Goal: Task Accomplishment & Management: Manage account settings

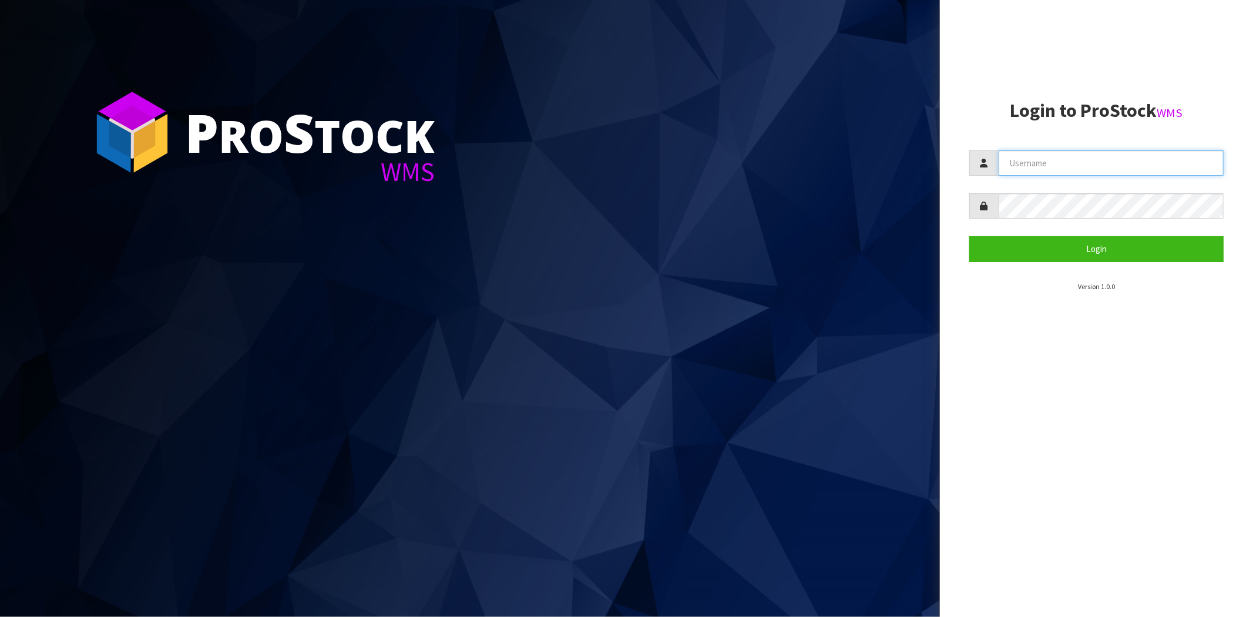
click at [1036, 160] on input "text" at bounding box center [1111, 162] width 225 height 25
type input "[PERSON_NAME][EMAIL_ADDRESS][DOMAIN_NAME]"
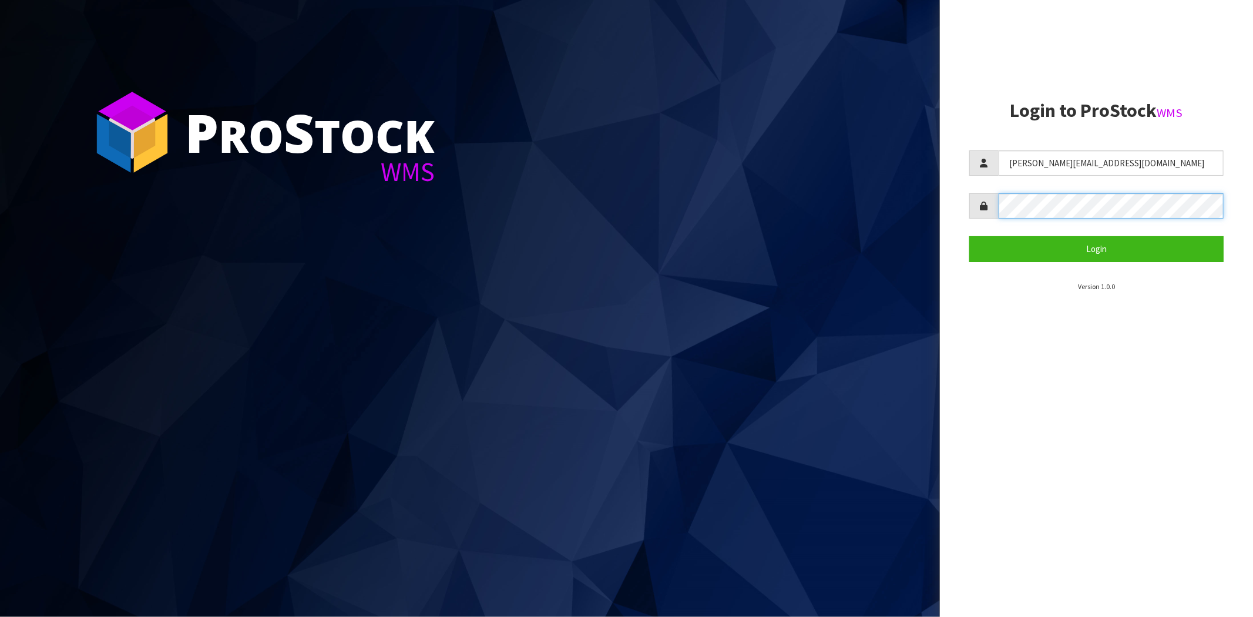
click at [970, 236] on button "Login" at bounding box center [1097, 248] width 254 height 25
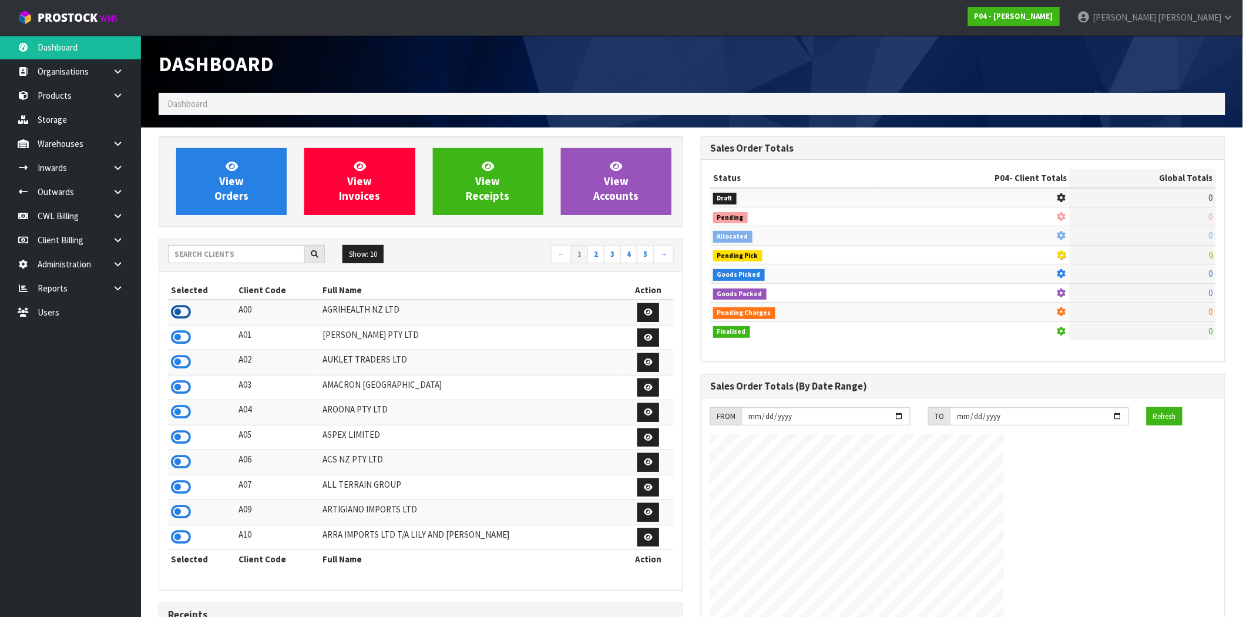
click at [184, 318] on icon at bounding box center [181, 312] width 20 height 18
click at [120, 194] on icon at bounding box center [117, 191] width 11 height 9
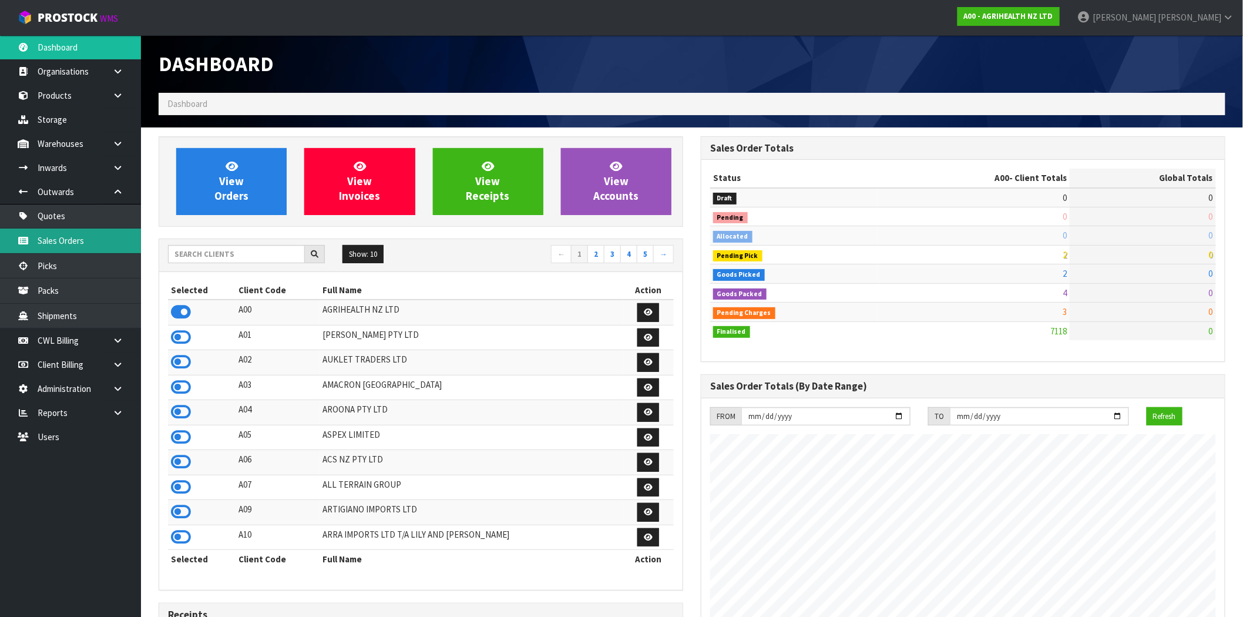
click at [65, 247] on link "Sales Orders" at bounding box center [70, 241] width 141 height 24
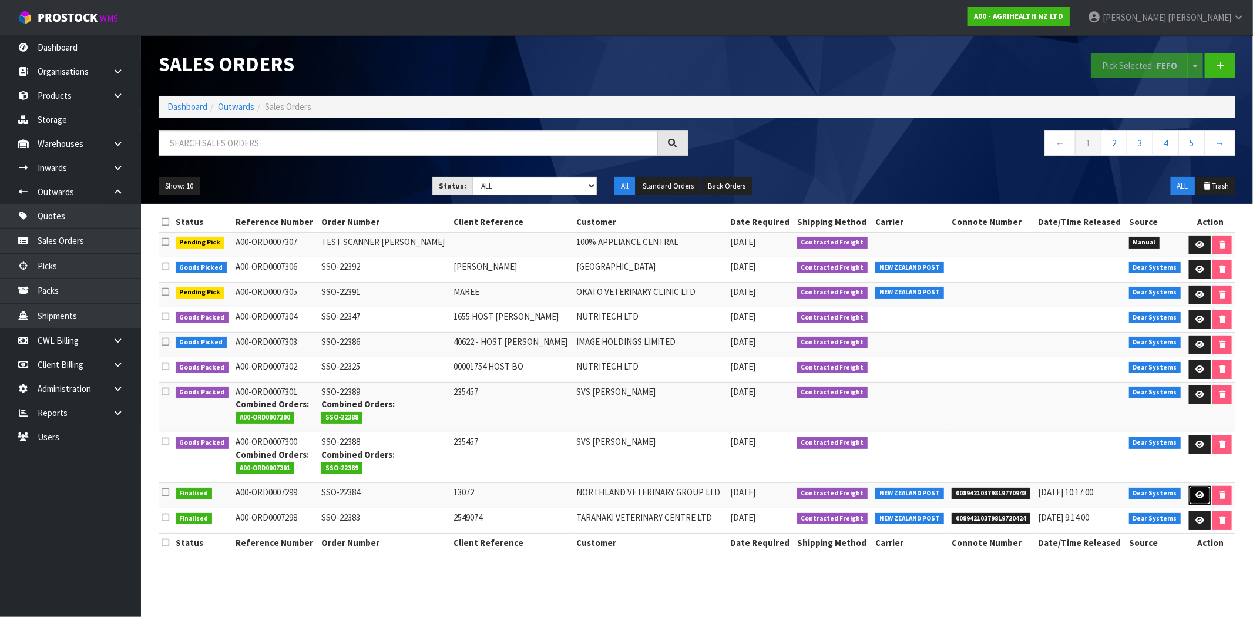
click at [1202, 495] on link at bounding box center [1200, 495] width 22 height 19
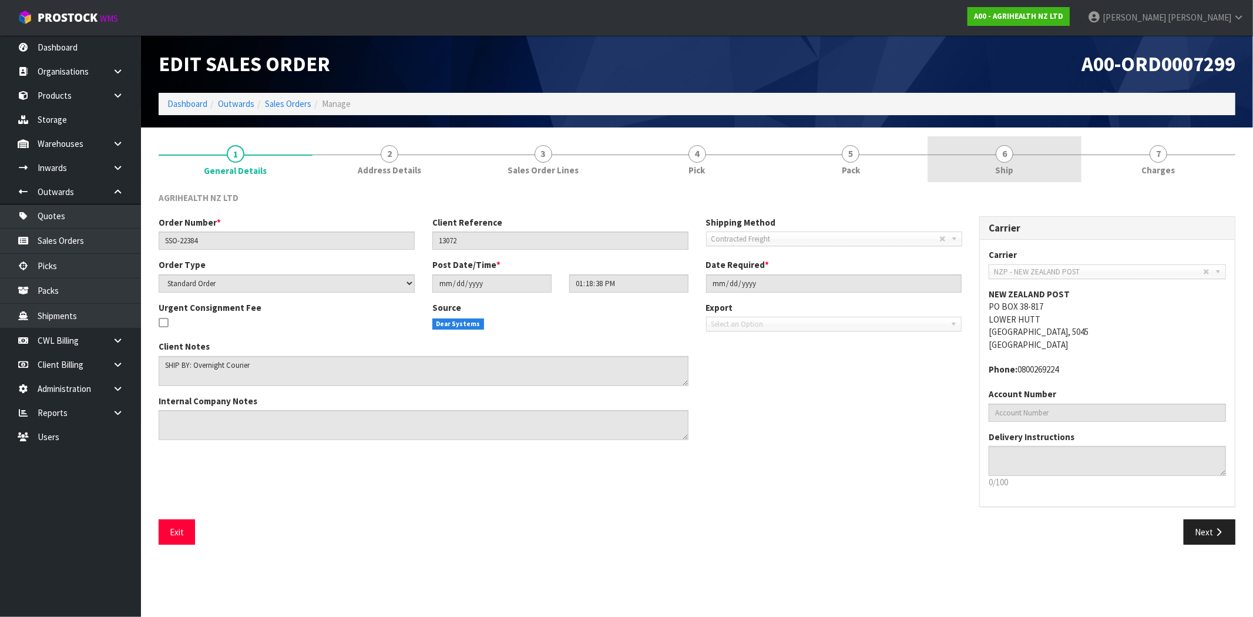
click at [979, 153] on link "6 Ship" at bounding box center [1005, 159] width 154 height 46
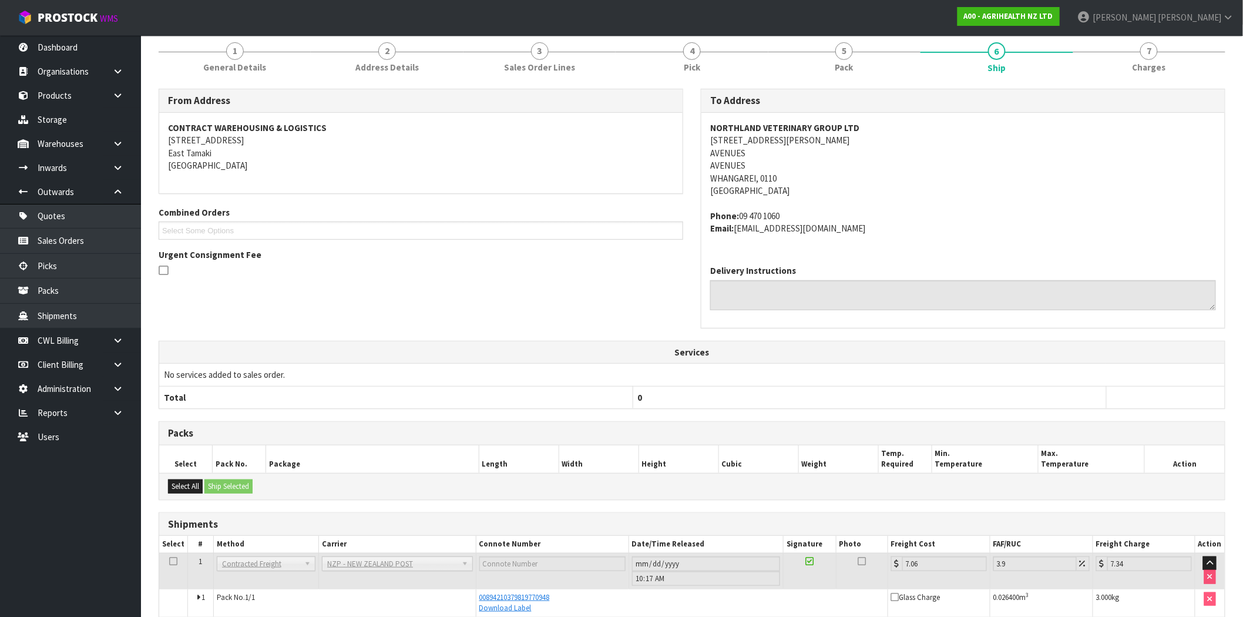
scroll to position [159, 0]
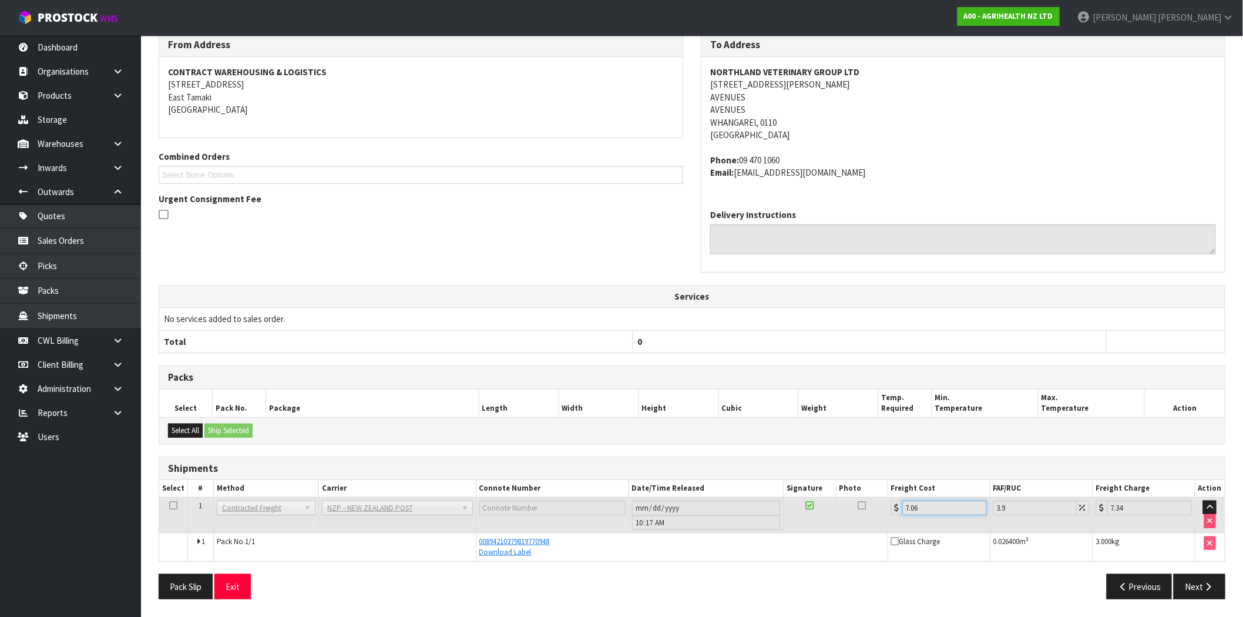
drag, startPoint x: 928, startPoint y: 506, endPoint x: 892, endPoint y: 505, distance: 36.4
click at [892, 505] on div "7.06" at bounding box center [939, 508] width 96 height 15
click at [917, 524] on td "7.06" at bounding box center [939, 515] width 102 height 36
drag, startPoint x: 923, startPoint y: 505, endPoint x: 888, endPoint y: 514, distance: 35.2
click at [888, 514] on td "7.06" at bounding box center [939, 515] width 102 height 36
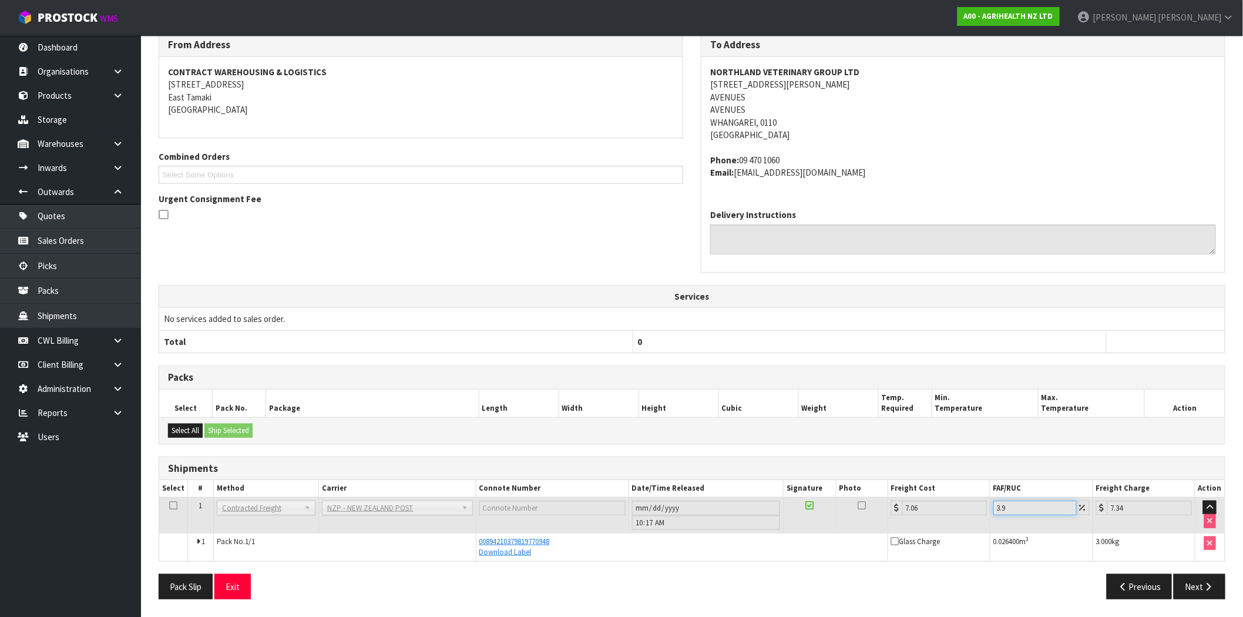
drag, startPoint x: 1019, startPoint y: 507, endPoint x: 994, endPoint y: 507, distance: 25.3
click at [994, 507] on td "3.9" at bounding box center [1041, 515] width 103 height 36
click at [1017, 507] on input "3.9" at bounding box center [1035, 508] width 83 height 15
drag, startPoint x: 927, startPoint y: 508, endPoint x: 895, endPoint y: 507, distance: 31.7
click at [895, 507] on div "7.06" at bounding box center [939, 508] width 96 height 15
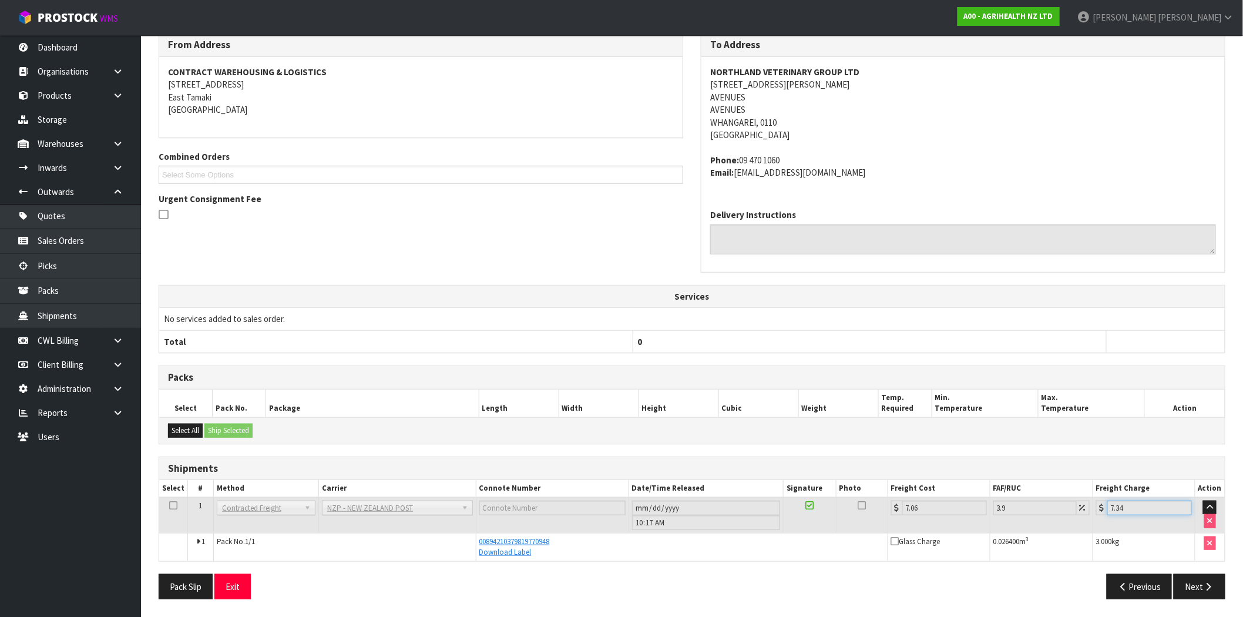
drag, startPoint x: 1139, startPoint y: 504, endPoint x: 1093, endPoint y: 504, distance: 45.8
click at [1093, 504] on tr "1 Client Local Pickup Customer Local Pickup Company Freight Contracted Freight …" at bounding box center [692, 515] width 1066 height 36
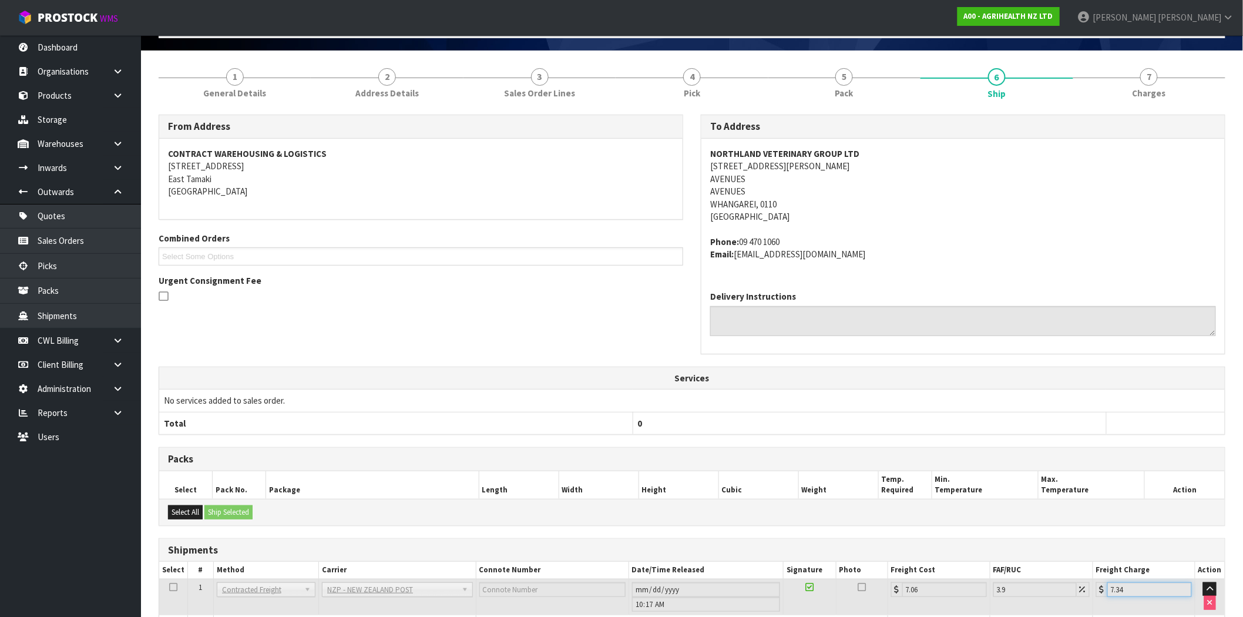
scroll to position [0, 0]
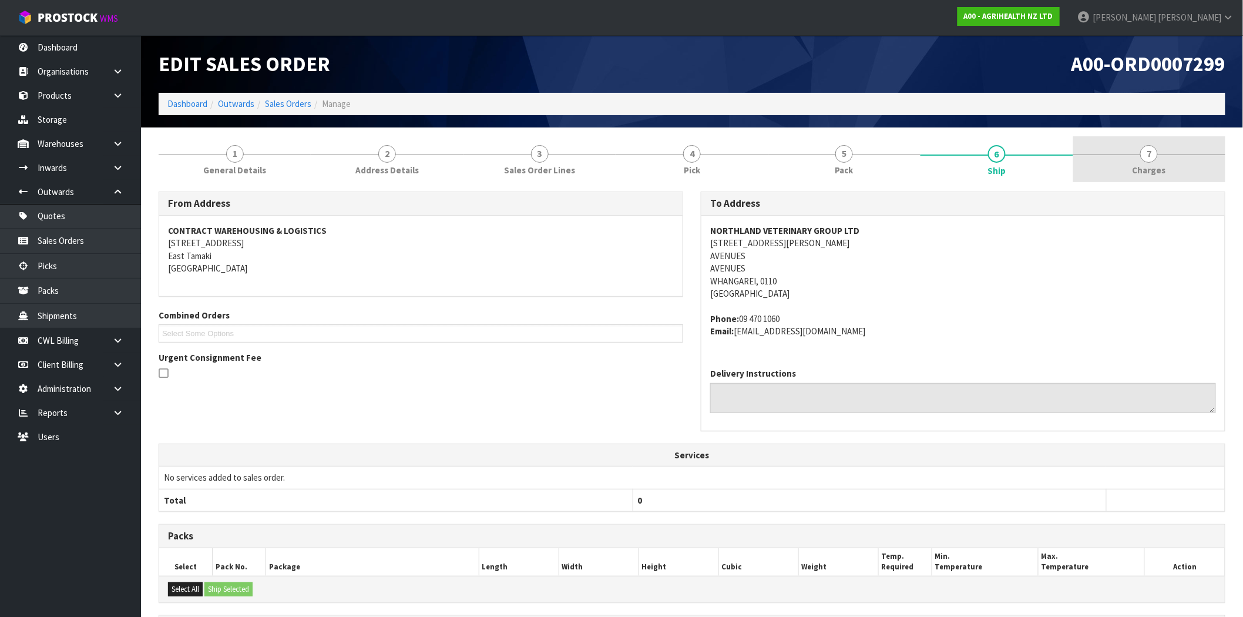
click at [1146, 160] on span "7" at bounding box center [1150, 154] width 18 height 18
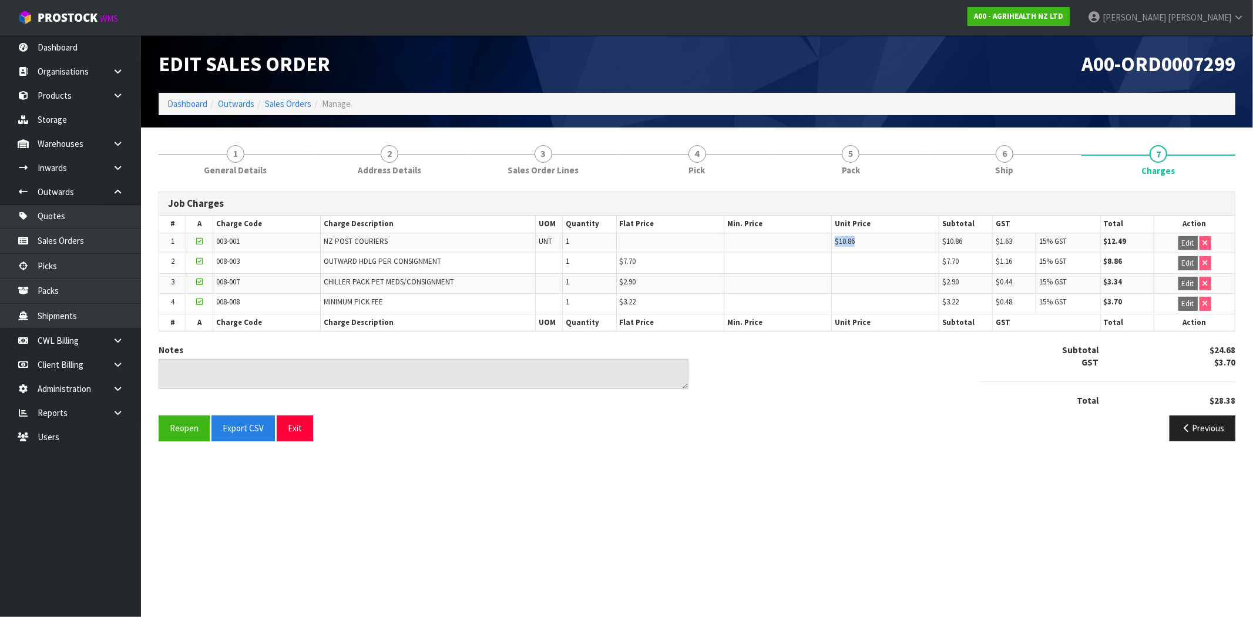
drag, startPoint x: 858, startPoint y: 240, endPoint x: 814, endPoint y: 240, distance: 44.7
click at [814, 240] on tr "1 003-001 NZ POST COURIERS UNT 1 $10.86 $10.86 $1.63 15% GST $12.49 Edit" at bounding box center [697, 243] width 1076 height 21
click at [1001, 166] on span "Ship" at bounding box center [1005, 170] width 18 height 12
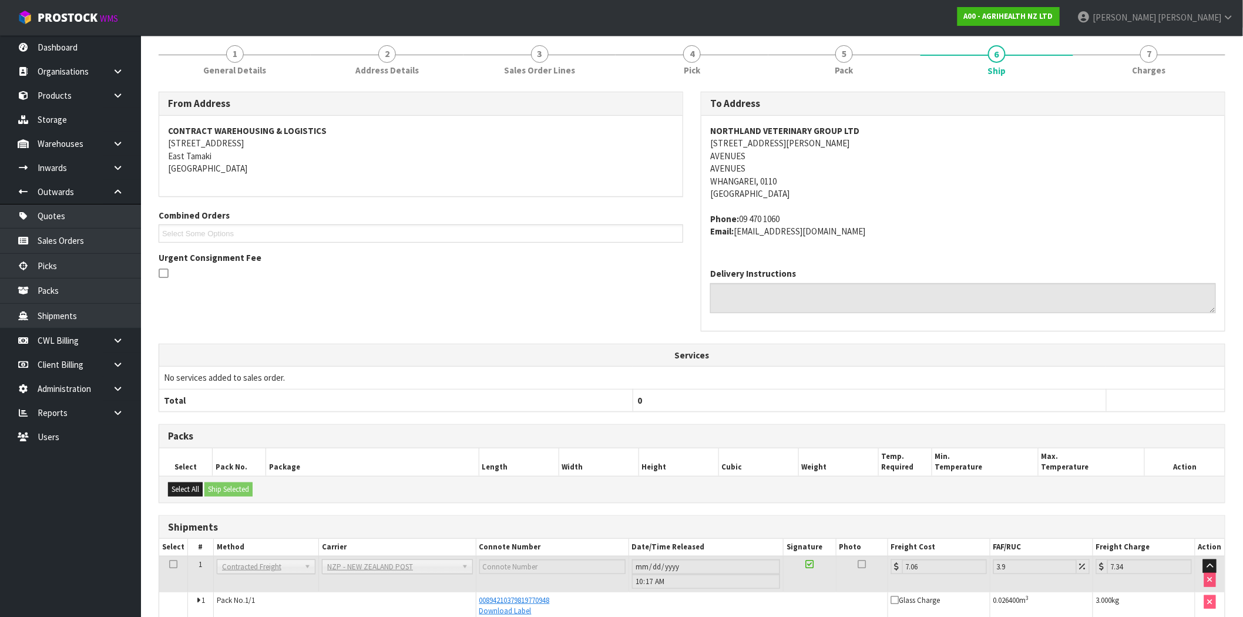
scroll to position [159, 0]
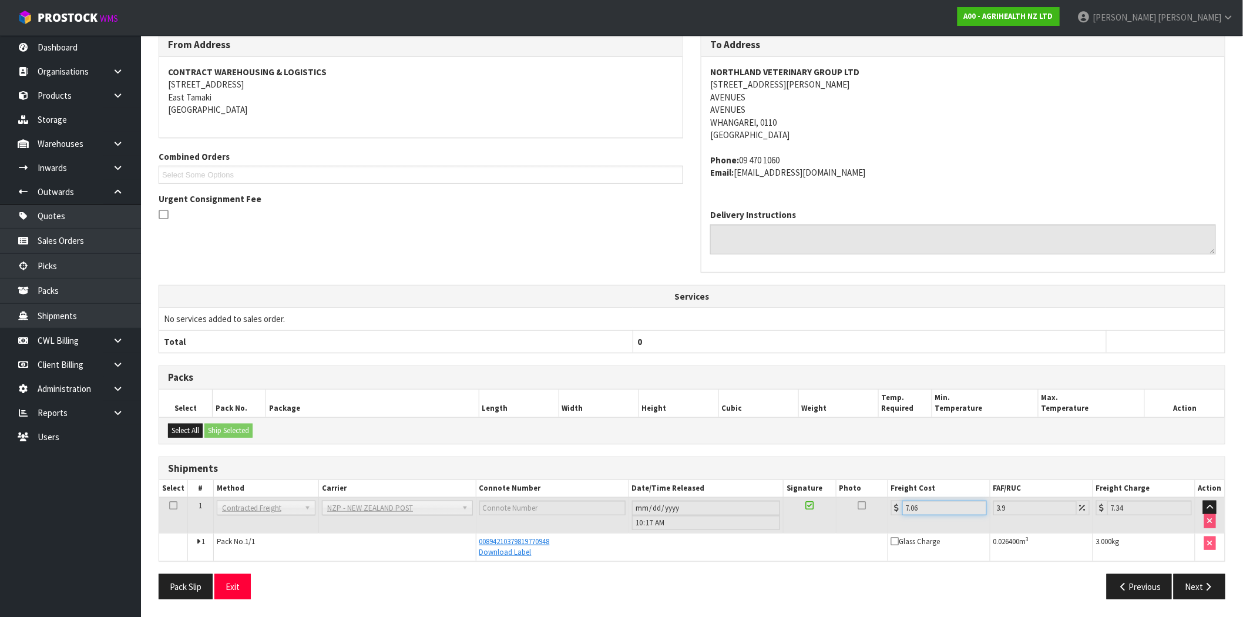
drag, startPoint x: 929, startPoint y: 503, endPoint x: 894, endPoint y: 515, distance: 37.4
click at [871, 505] on tr "1 Client Local Pickup Customer Local Pickup Company Freight Contracted Freight …" at bounding box center [692, 515] width 1066 height 36
drag, startPoint x: 1013, startPoint y: 505, endPoint x: 960, endPoint y: 508, distance: 53.5
click at [960, 508] on tr "1 Client Local Pickup Customer Local Pickup Company Freight Contracted Freight …" at bounding box center [692, 515] width 1066 height 36
click at [1011, 509] on input "3.9" at bounding box center [1035, 508] width 83 height 15
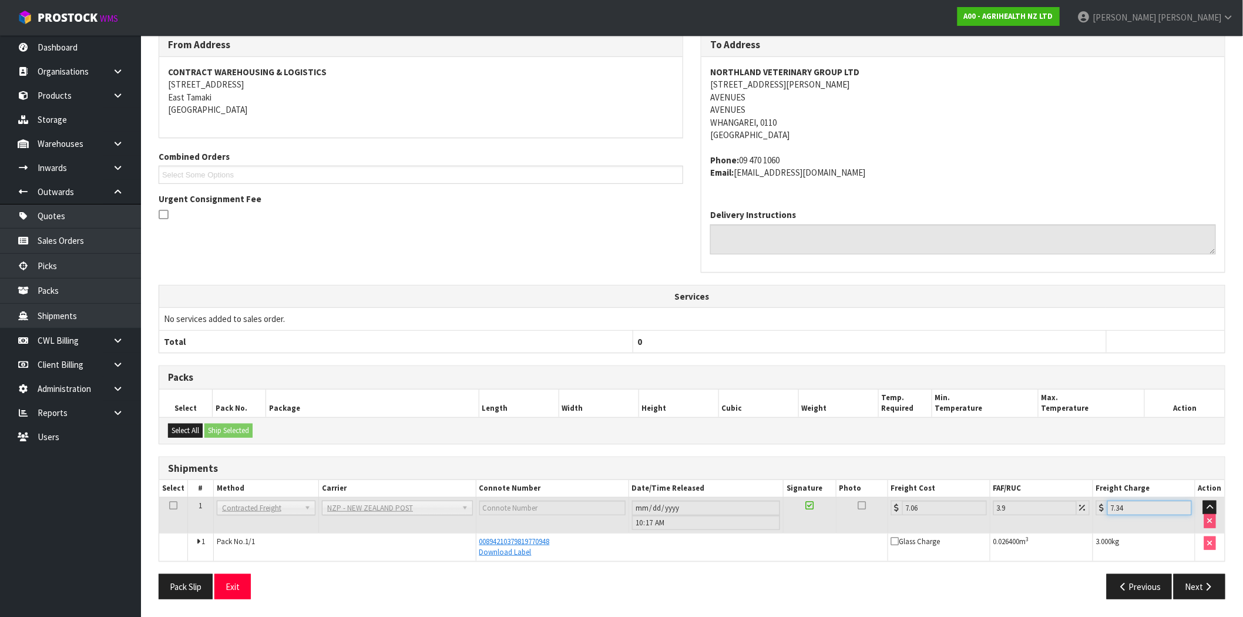
drag, startPoint x: 1131, startPoint y: 508, endPoint x: 1069, endPoint y: 502, distance: 61.5
click at [1069, 502] on tr "1 Client Local Pickup Customer Local Pickup Company Freight Contracted Freight …" at bounding box center [692, 515] width 1066 height 36
click at [1126, 507] on input "7.34" at bounding box center [1150, 508] width 85 height 15
drag, startPoint x: 1129, startPoint y: 506, endPoint x: 1083, endPoint y: 507, distance: 46.4
click at [1082, 506] on tr "1 Client Local Pickup Customer Local Pickup Company Freight Contracted Freight …" at bounding box center [692, 515] width 1066 height 36
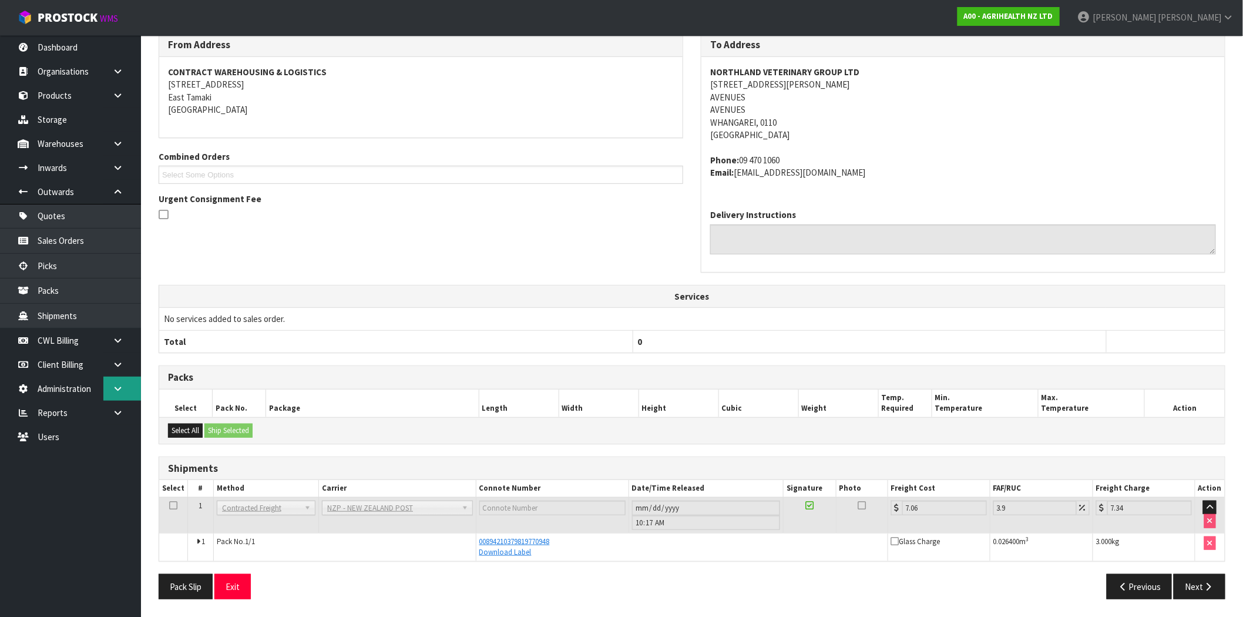
click at [116, 390] on icon at bounding box center [117, 388] width 11 height 9
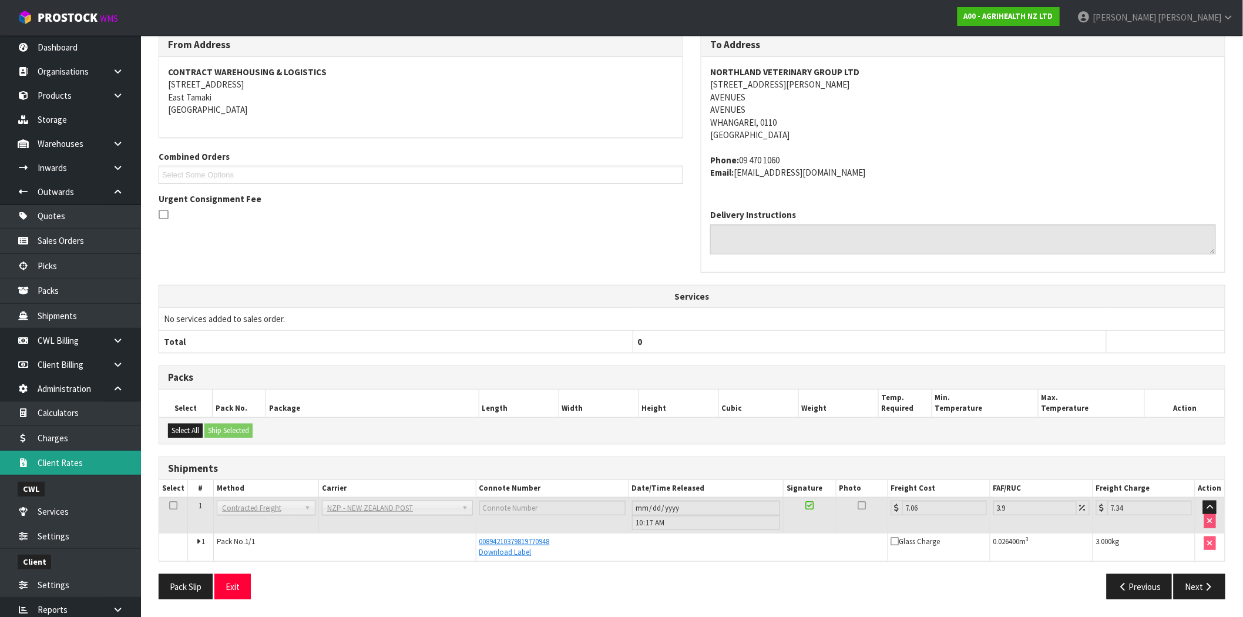
click at [79, 455] on link "Client Rates" at bounding box center [70, 463] width 141 height 24
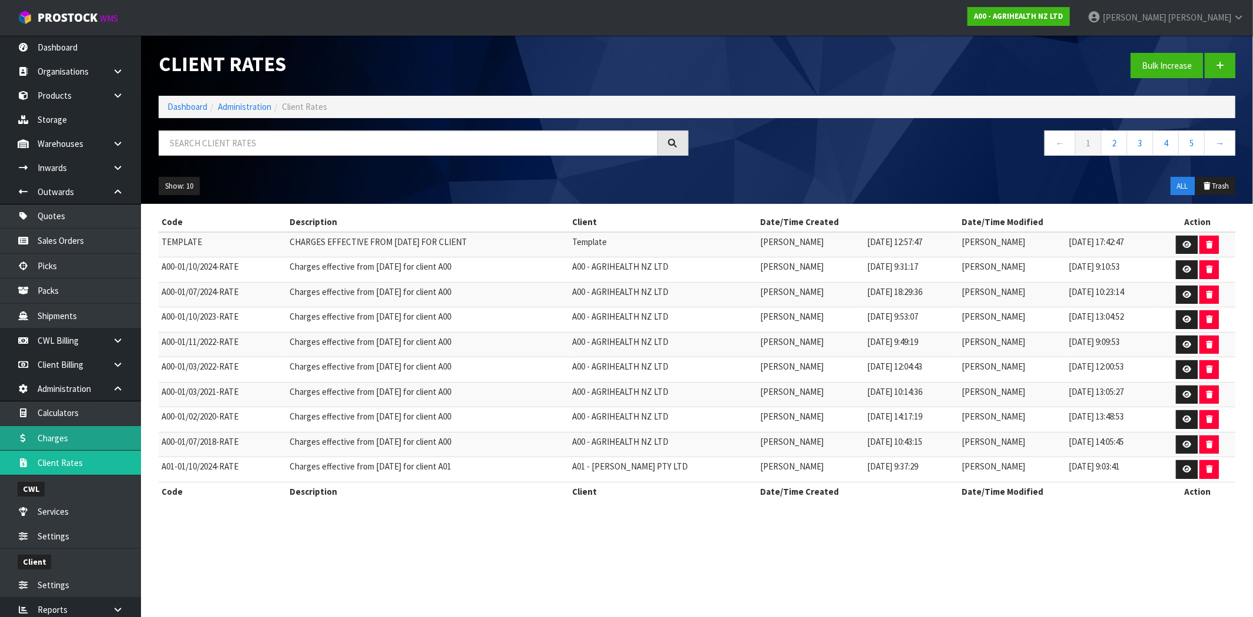
click at [72, 442] on link "Charges" at bounding box center [70, 438] width 141 height 24
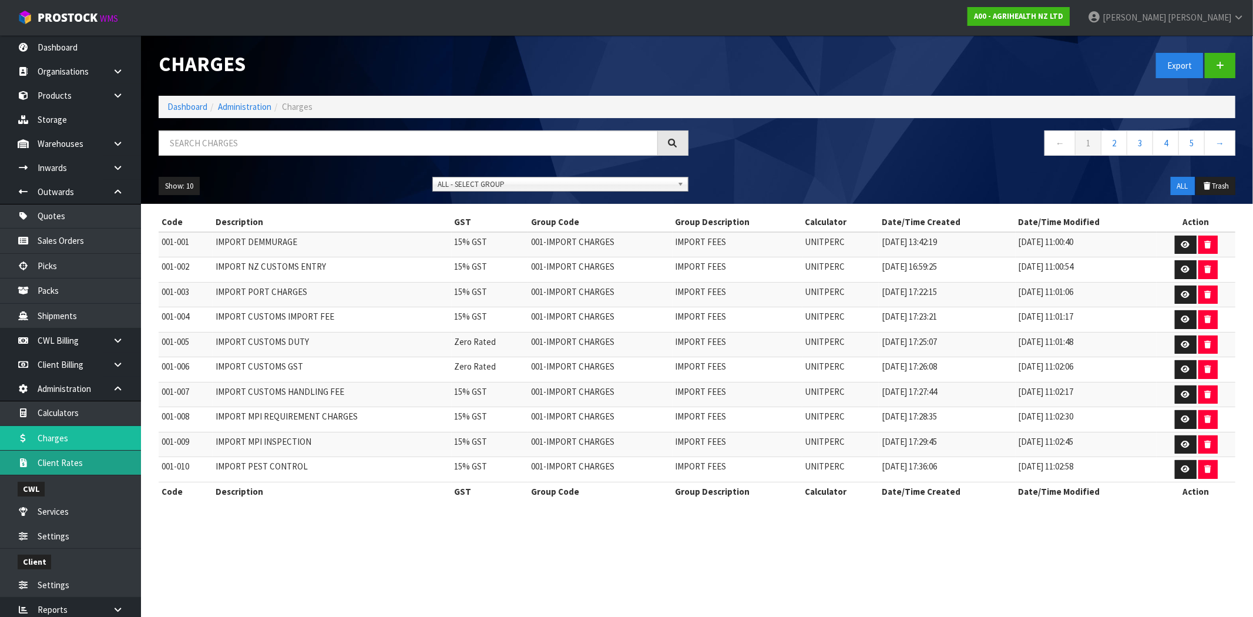
click at [89, 457] on link "Client Rates" at bounding box center [70, 463] width 141 height 24
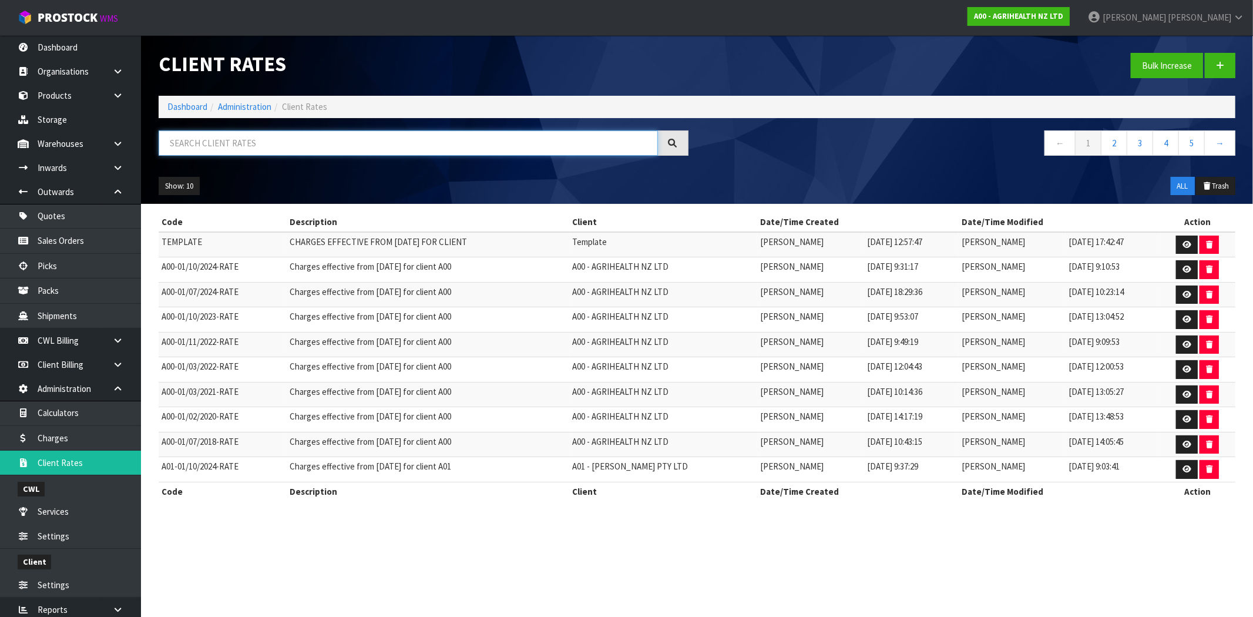
click at [221, 155] on input "text" at bounding box center [408, 142] width 499 height 25
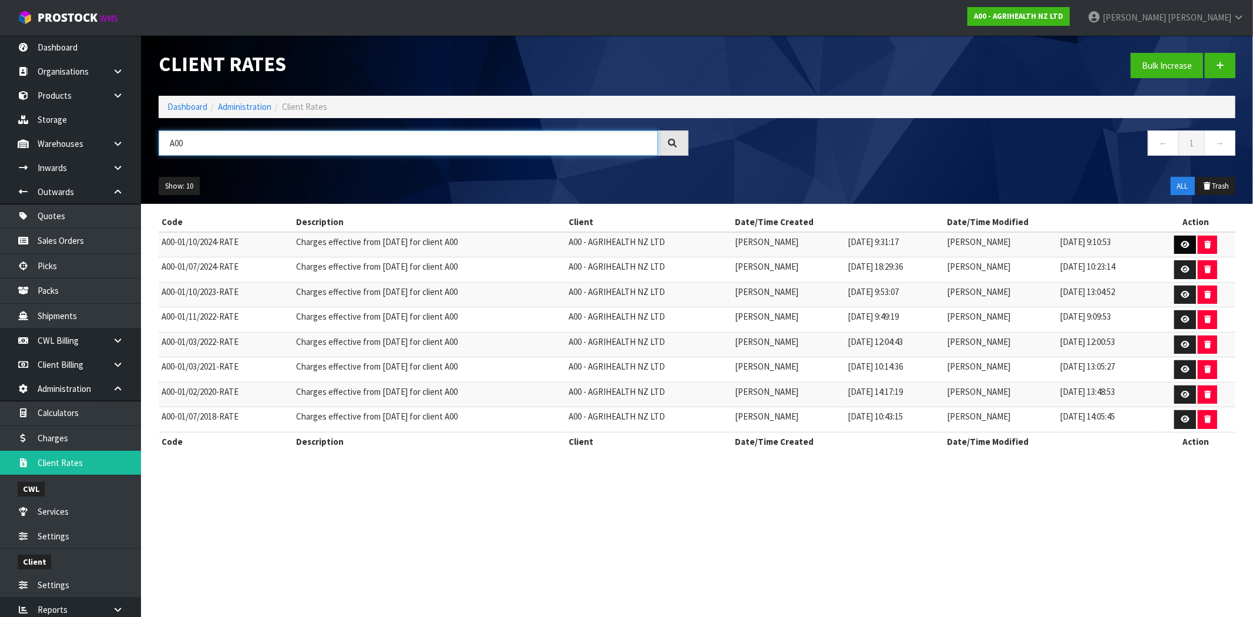
type input "A00"
click at [1183, 248] on icon at bounding box center [1185, 245] width 9 height 8
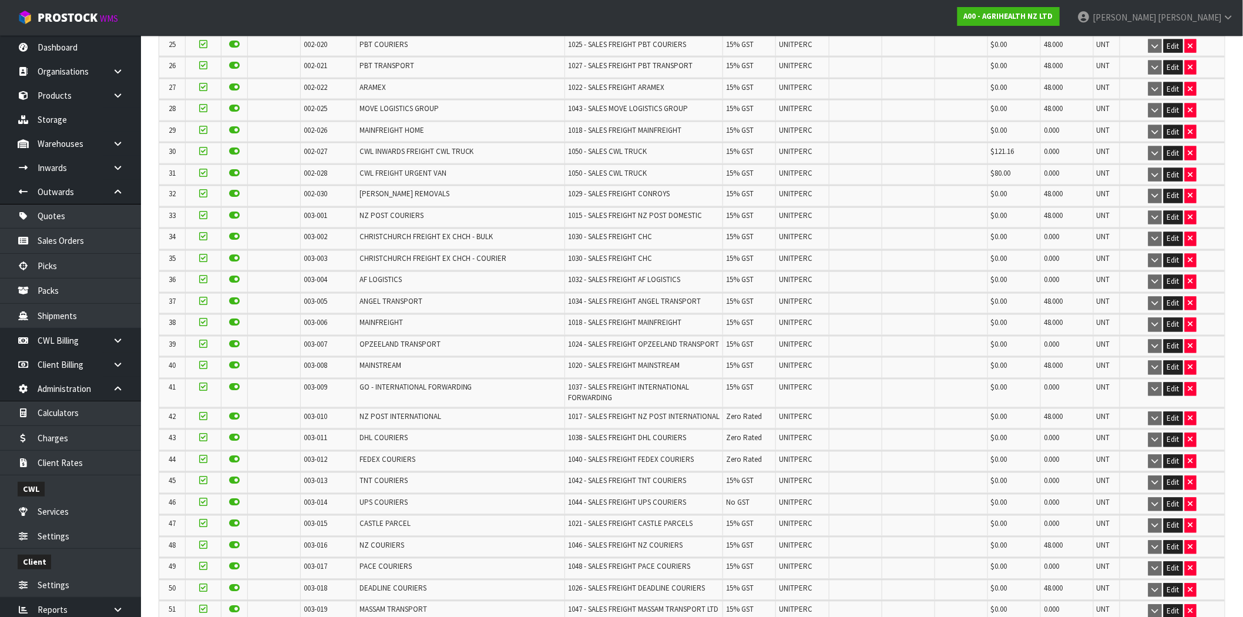
scroll to position [718, 0]
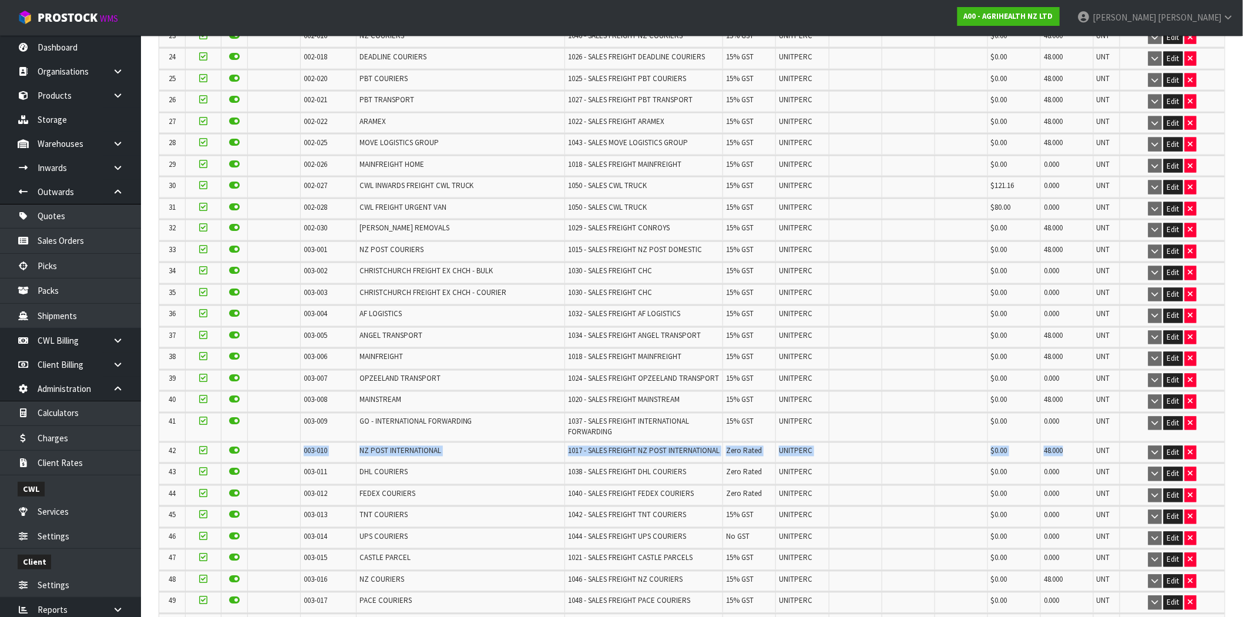
drag, startPoint x: 1068, startPoint y: 444, endPoint x: 289, endPoint y: 450, distance: 779.8
click at [289, 450] on tr "42 003-010 NZ POST INTERNATIONAL 1017 - SALES FREIGHT NZ POST INTERNATIONAL Zer…" at bounding box center [692, 452] width 1066 height 21
click at [407, 455] on td "NZ POST INTERNATIONAL" at bounding box center [460, 452] width 209 height 21
drag, startPoint x: 442, startPoint y: 444, endPoint x: 324, endPoint y: 442, distance: 118.7
click at [324, 442] on tr "42 003-010 NZ POST INTERNATIONAL 1017 - SALES FREIGHT NZ POST INTERNATIONAL Zer…" at bounding box center [692, 452] width 1066 height 21
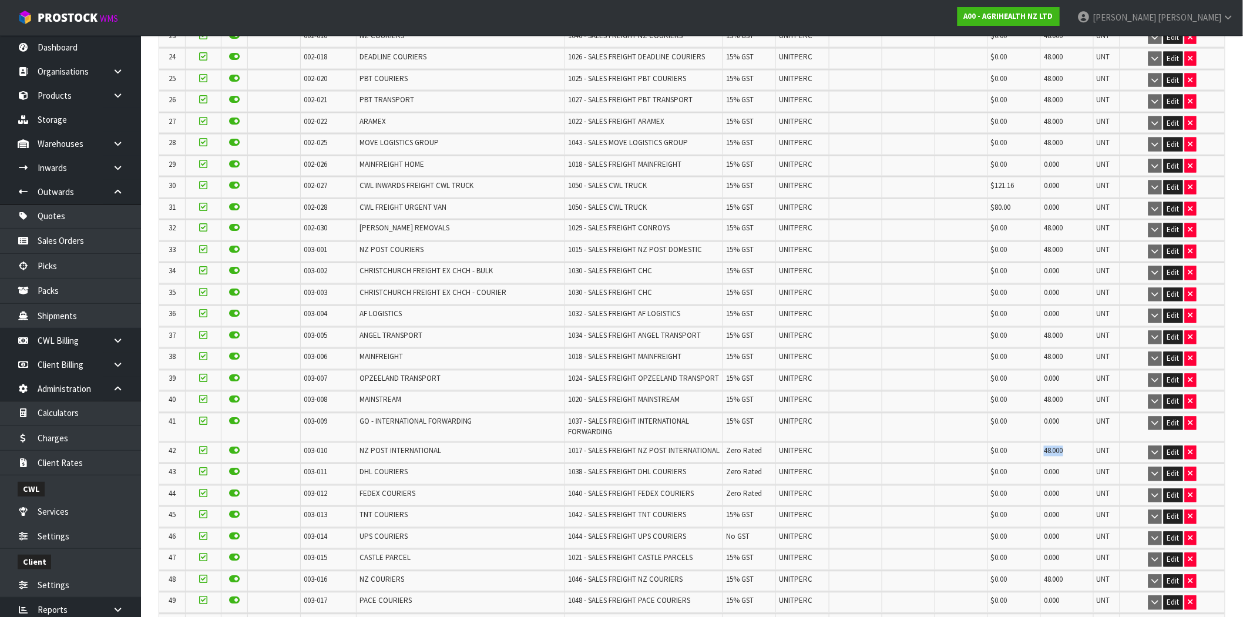
drag, startPoint x: 1070, startPoint y: 442, endPoint x: 1034, endPoint y: 443, distance: 35.9
click at [1034, 443] on tr "42 003-010 NZ POST INTERNATIONAL 1017 - SALES FREIGHT NZ POST INTERNATIONAL Zer…" at bounding box center [692, 452] width 1066 height 21
drag, startPoint x: 1067, startPoint y: 220, endPoint x: 1024, endPoint y: 224, distance: 43.7
click at [1024, 224] on tr "32 002-030 [PERSON_NAME] REMOVALS 1029 - SALES FREIGHT CONROYS 15% GST UNITPERC…" at bounding box center [692, 230] width 1066 height 21
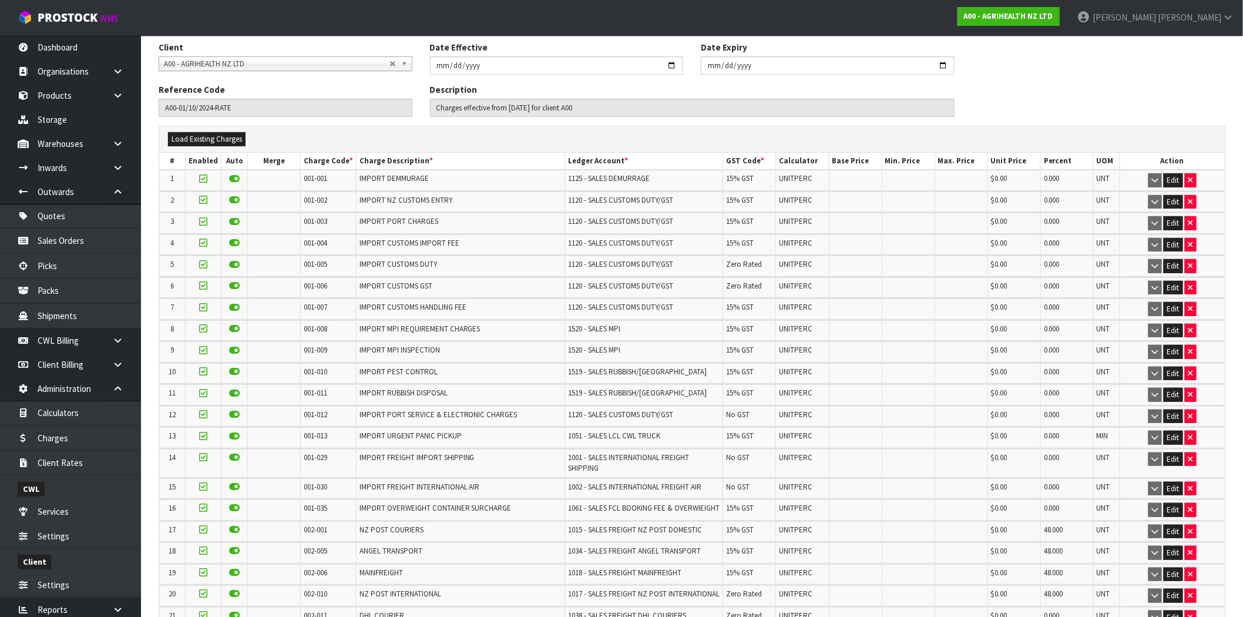
scroll to position [0, 0]
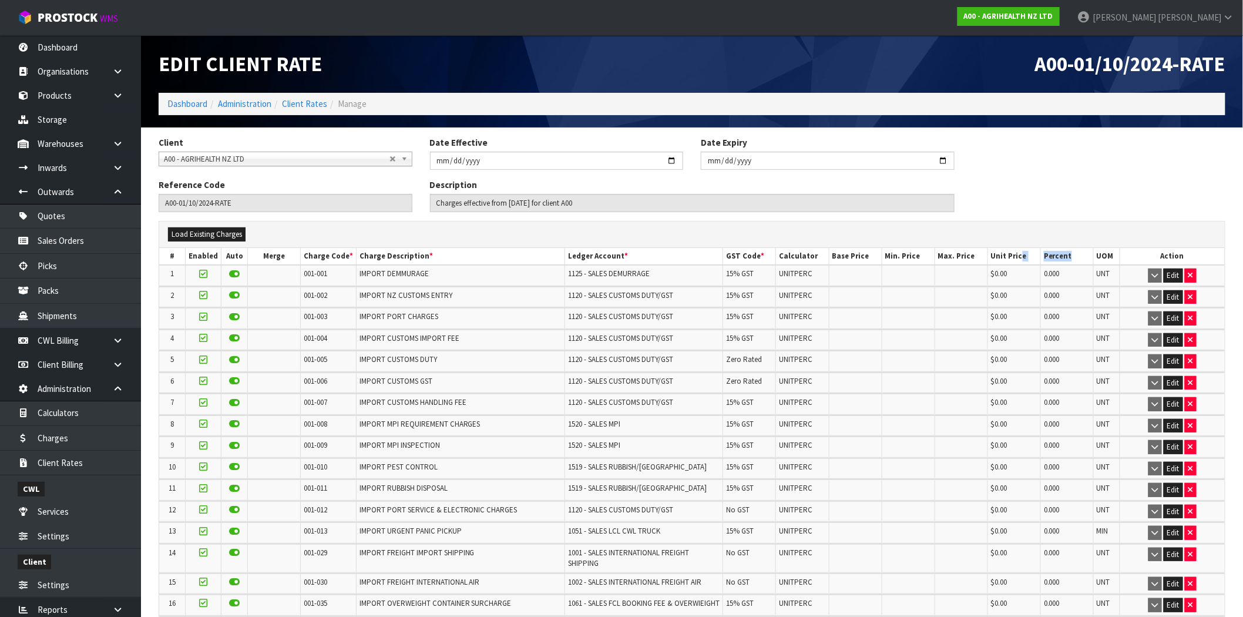
drag, startPoint x: 1075, startPoint y: 256, endPoint x: 1018, endPoint y: 256, distance: 57.6
click at [1018, 256] on tr "# Enabled Auto Merge Charge Code * Charge Description * Ledger Account * GST Co…" at bounding box center [692, 256] width 1066 height 17
click at [1060, 262] on th "Percent" at bounding box center [1067, 256] width 53 height 17
drag, startPoint x: 1071, startPoint y: 257, endPoint x: 1044, endPoint y: 257, distance: 27.6
click at [1044, 257] on th "Percent" at bounding box center [1067, 256] width 53 height 17
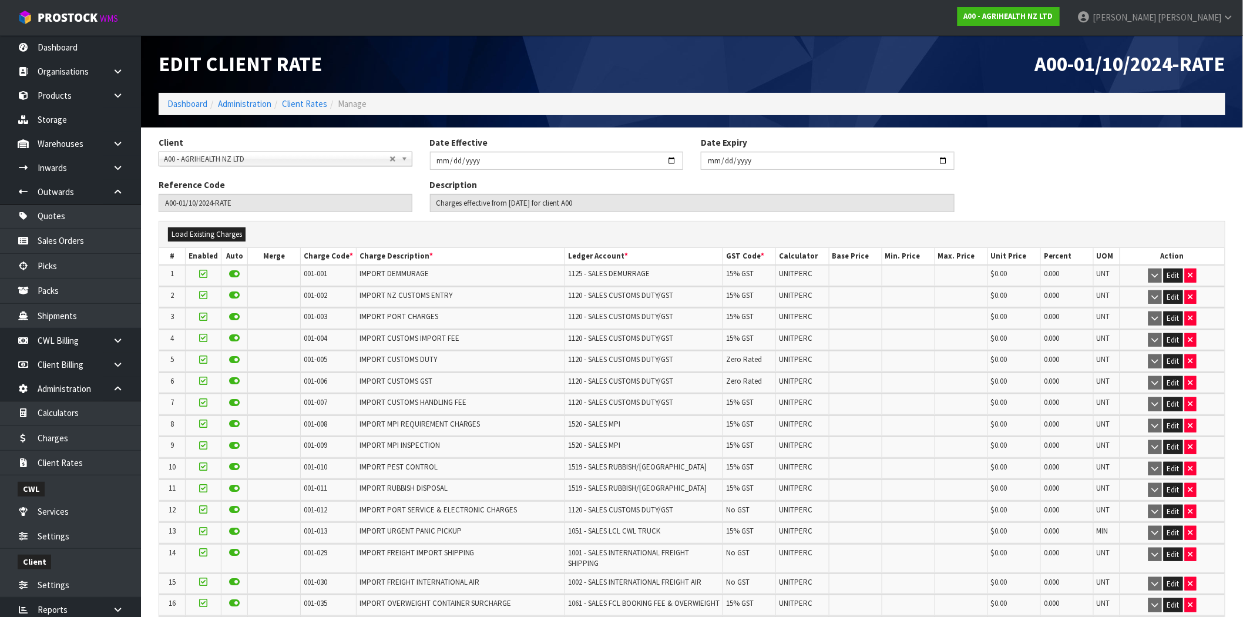
click at [1048, 273] on span "0.000" at bounding box center [1052, 274] width 16 height 10
drag, startPoint x: 1071, startPoint y: 254, endPoint x: 1036, endPoint y: 254, distance: 35.3
click at [1036, 254] on tr "# Enabled Auto Merge Charge Code * Charge Description * Ledger Account * GST Co…" at bounding box center [692, 256] width 1066 height 17
click at [995, 253] on th "Unit Price" at bounding box center [1014, 256] width 53 height 17
drag, startPoint x: 1047, startPoint y: 257, endPoint x: 1007, endPoint y: 257, distance: 40.5
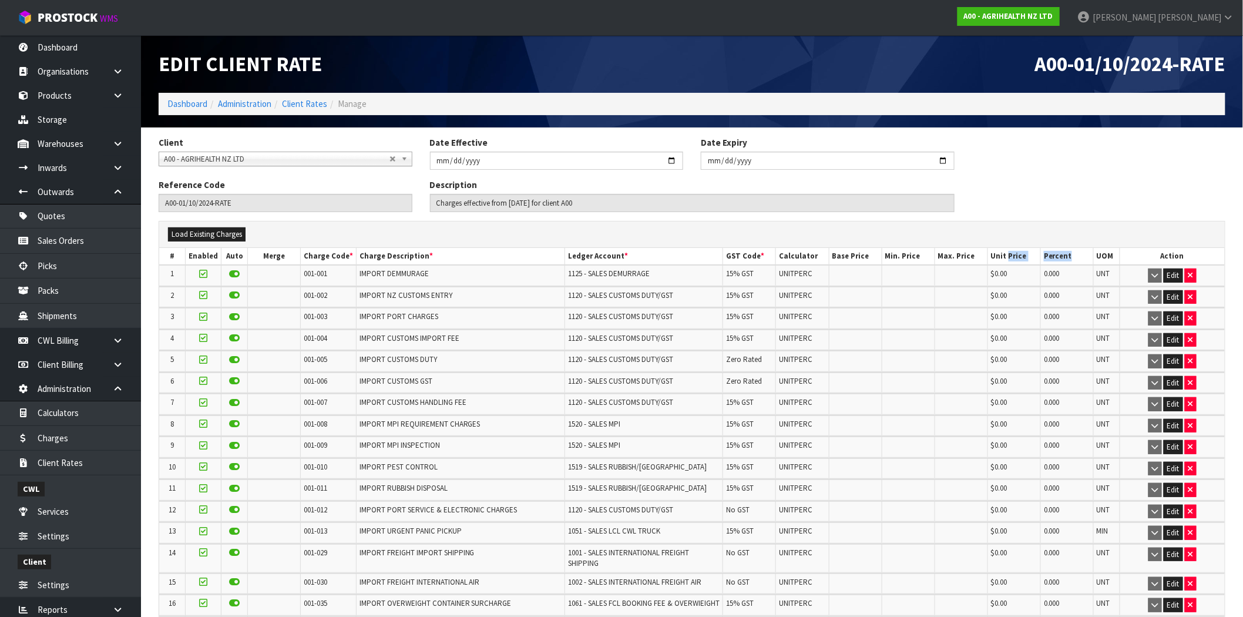
click at [1007, 257] on tr "# Enabled Auto Merge Charge Code * Charge Description * Ledger Account * GST Co…" at bounding box center [692, 256] width 1066 height 17
click at [1002, 277] on span "$0.00" at bounding box center [999, 274] width 16 height 10
drag, startPoint x: 1072, startPoint y: 257, endPoint x: 1042, endPoint y: 257, distance: 30.0
click at [1042, 257] on th "Percent" at bounding box center [1067, 256] width 53 height 17
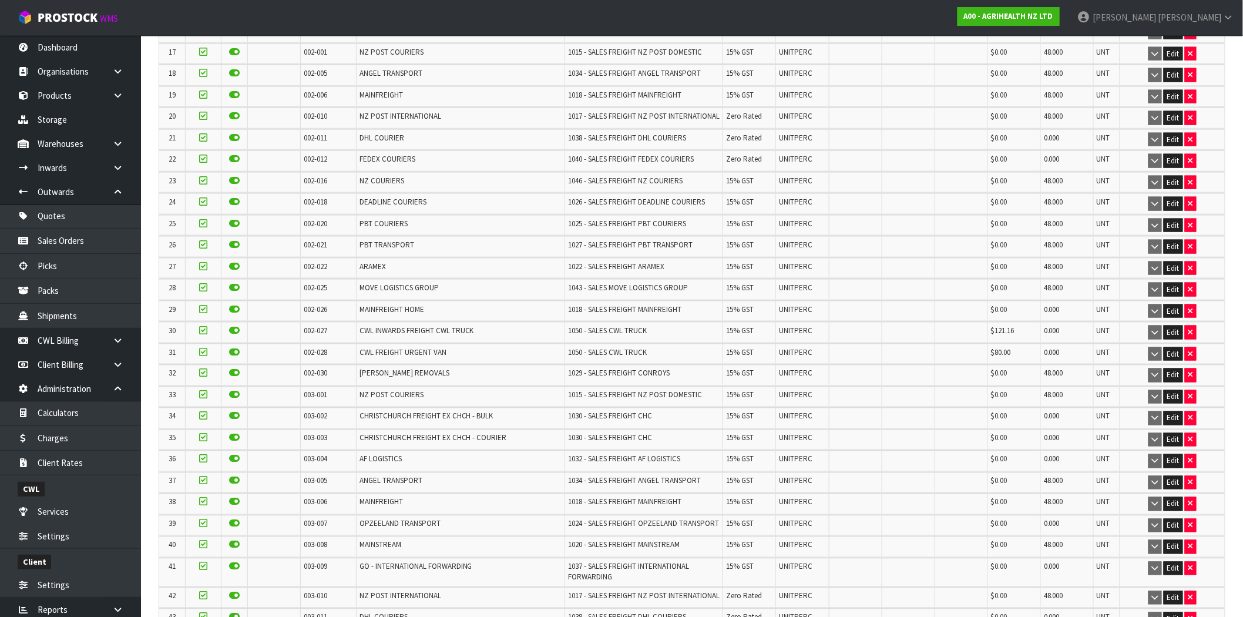
scroll to position [588, 0]
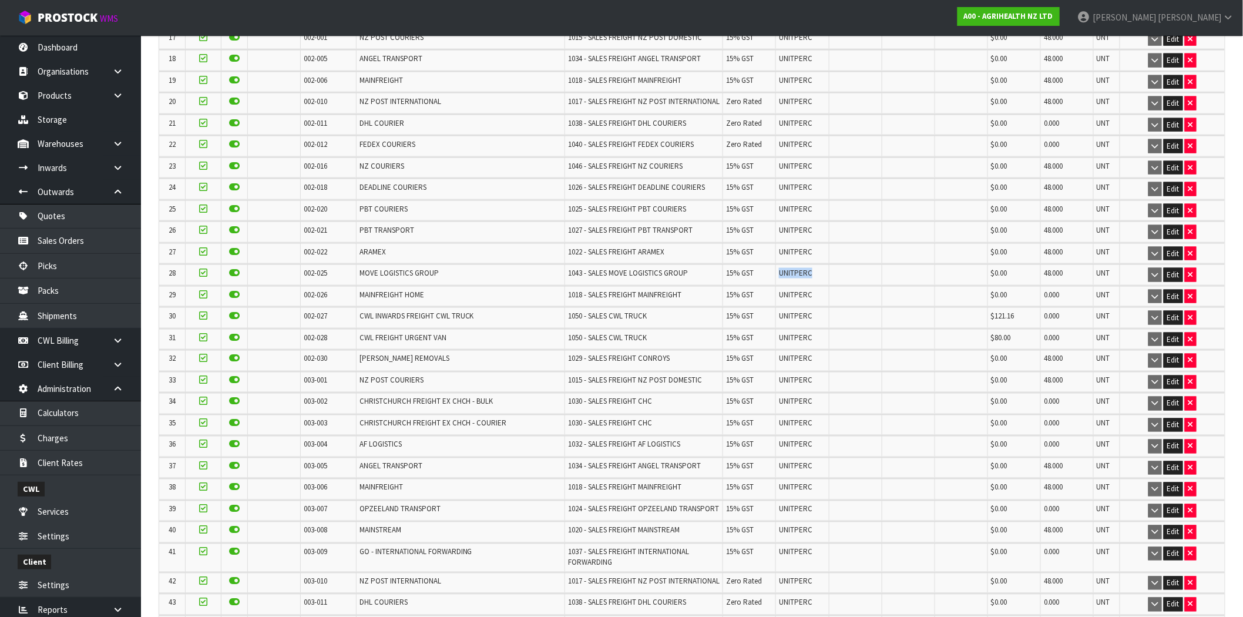
drag, startPoint x: 810, startPoint y: 272, endPoint x: 767, endPoint y: 269, distance: 43.0
click at [767, 269] on tr "28 002-025 MOVE LOGISTICS GROUP 1043 - SALES MOVE LOGISTICS GROUP 15% GST UNITP…" at bounding box center [692, 274] width 1066 height 21
drag, startPoint x: 1013, startPoint y: 274, endPoint x: 989, endPoint y: 274, distance: 24.1
click at [989, 274] on td "$0.00" at bounding box center [1014, 274] width 53 height 21
drag, startPoint x: 1069, startPoint y: 273, endPoint x: 1042, endPoint y: 273, distance: 27.0
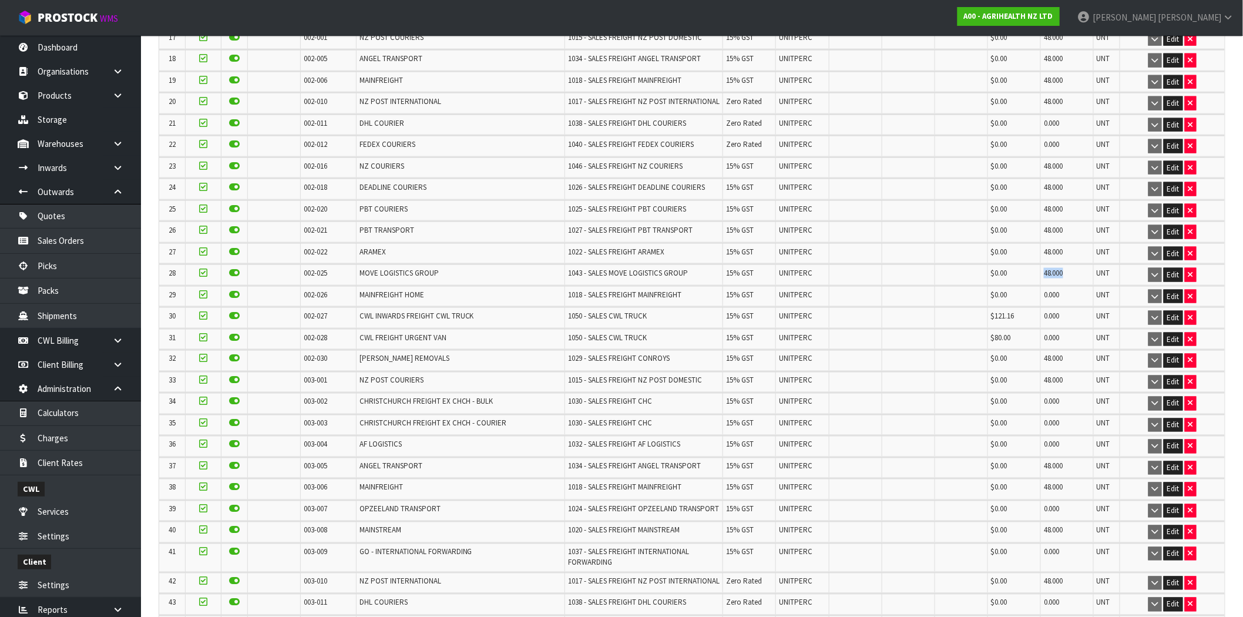
click at [1042, 273] on td "48.000" at bounding box center [1067, 274] width 53 height 21
click at [1041, 273] on td "48.000" at bounding box center [1067, 274] width 53 height 21
drag, startPoint x: 1064, startPoint y: 272, endPoint x: 968, endPoint y: 271, distance: 95.8
click at [968, 271] on tr "28 002-025 MOVE LOGISTICS GROUP 1043 - SALES MOVE LOGISTICS GROUP 15% GST UNITP…" at bounding box center [692, 274] width 1066 height 21
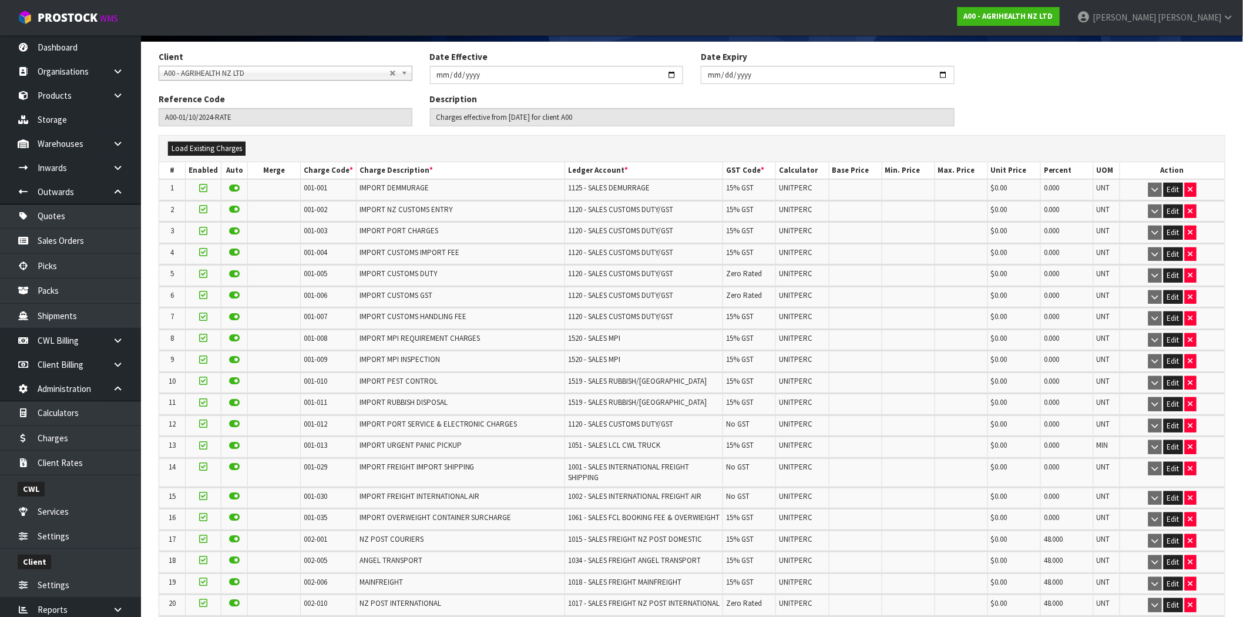
scroll to position [130, 0]
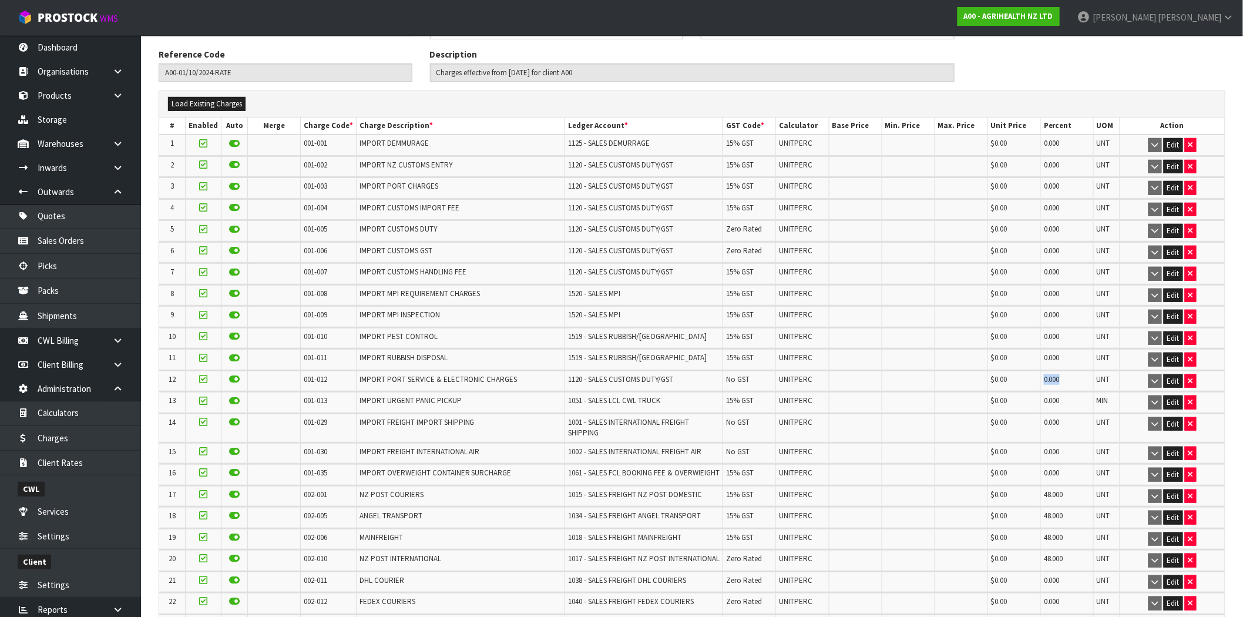
drag, startPoint x: 1062, startPoint y: 369, endPoint x: 1037, endPoint y: 369, distance: 25.3
click at [1037, 371] on tr "12 001-012 IMPORT PORT SERVICE & ELECTRONIC CHARGES 1120 - SALES CUSTOMS DUTY/G…" at bounding box center [692, 381] width 1066 height 21
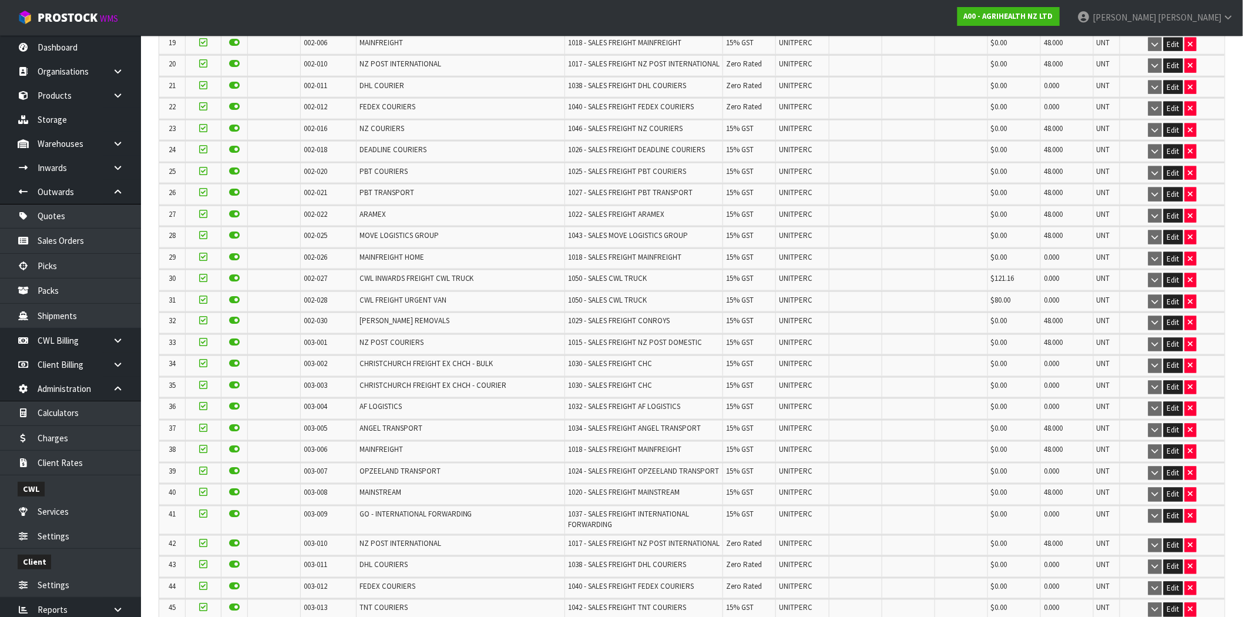
scroll to position [588, 0]
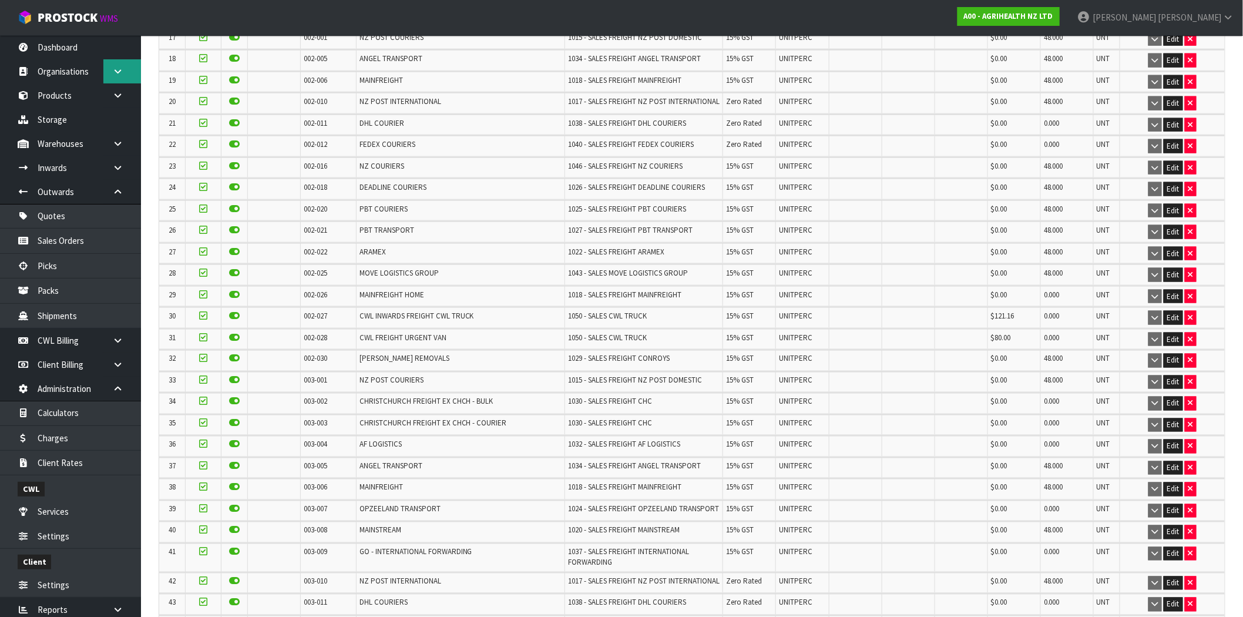
click at [118, 78] on link at bounding box center [122, 71] width 38 height 24
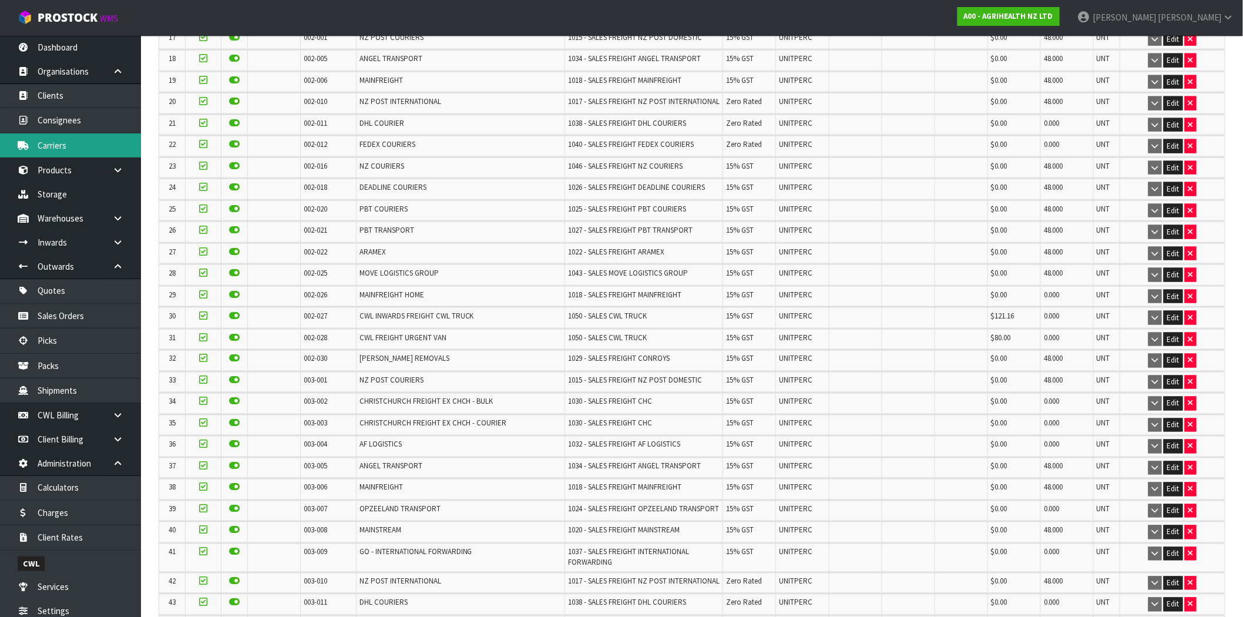
click at [71, 145] on link "Carriers" at bounding box center [70, 145] width 141 height 24
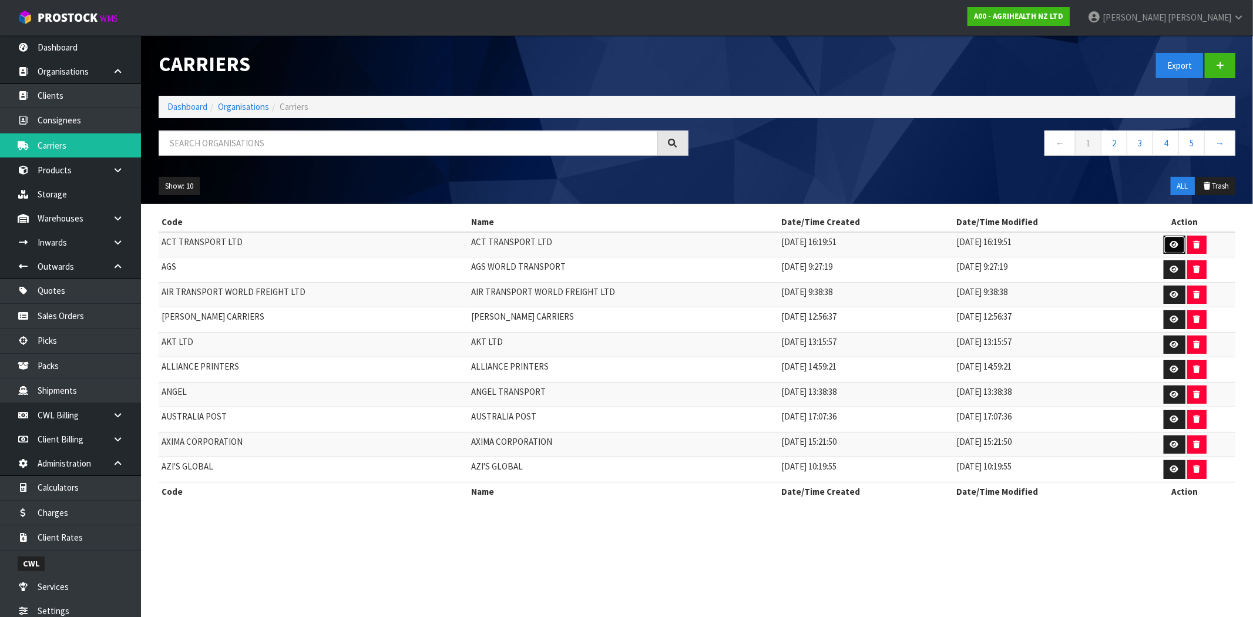
click at [1171, 245] on icon at bounding box center [1175, 245] width 9 height 8
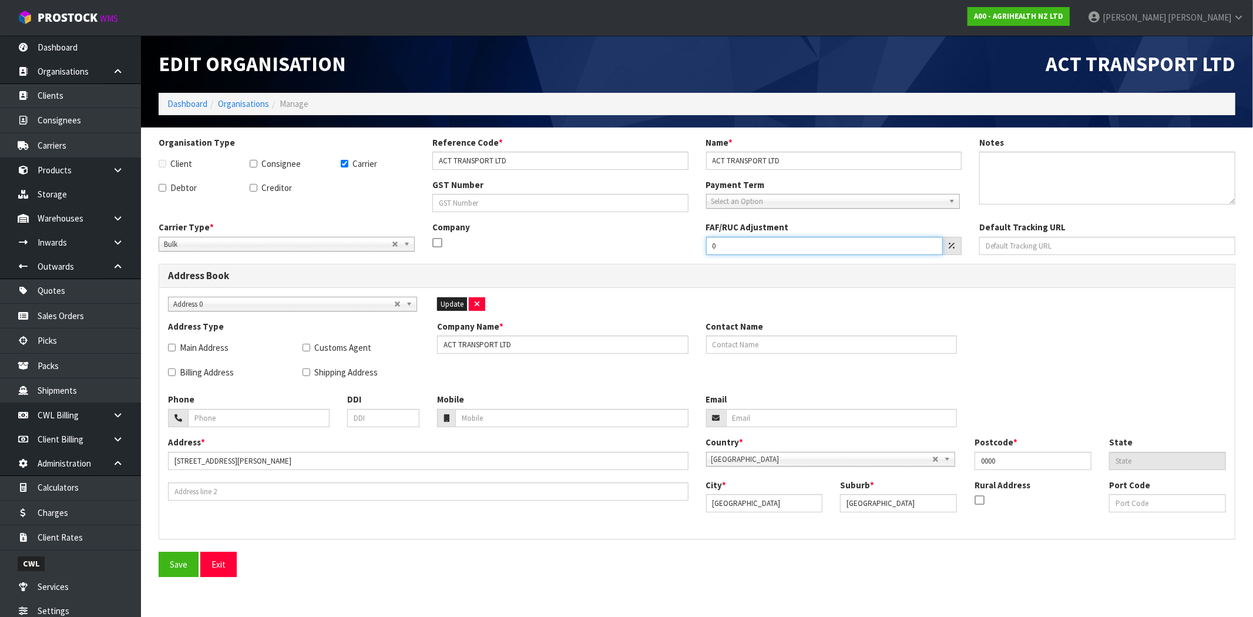
drag, startPoint x: 743, startPoint y: 249, endPoint x: 658, endPoint y: 243, distance: 84.8
click at [658, 243] on div "Carrier Type * Company Bulk Courier Bulk Company FAF/RUC Adjustment 0 Default T…" at bounding box center [697, 242] width 1095 height 43
drag, startPoint x: 791, startPoint y: 227, endPoint x: 686, endPoint y: 228, distance: 105.2
click at [686, 228] on div "Carrier Type * Company Bulk Courier Bulk Company FAF/RUC Adjustment 0 Default T…" at bounding box center [697, 242] width 1095 height 43
drag, startPoint x: 703, startPoint y: 245, endPoint x: 638, endPoint y: 256, distance: 65.5
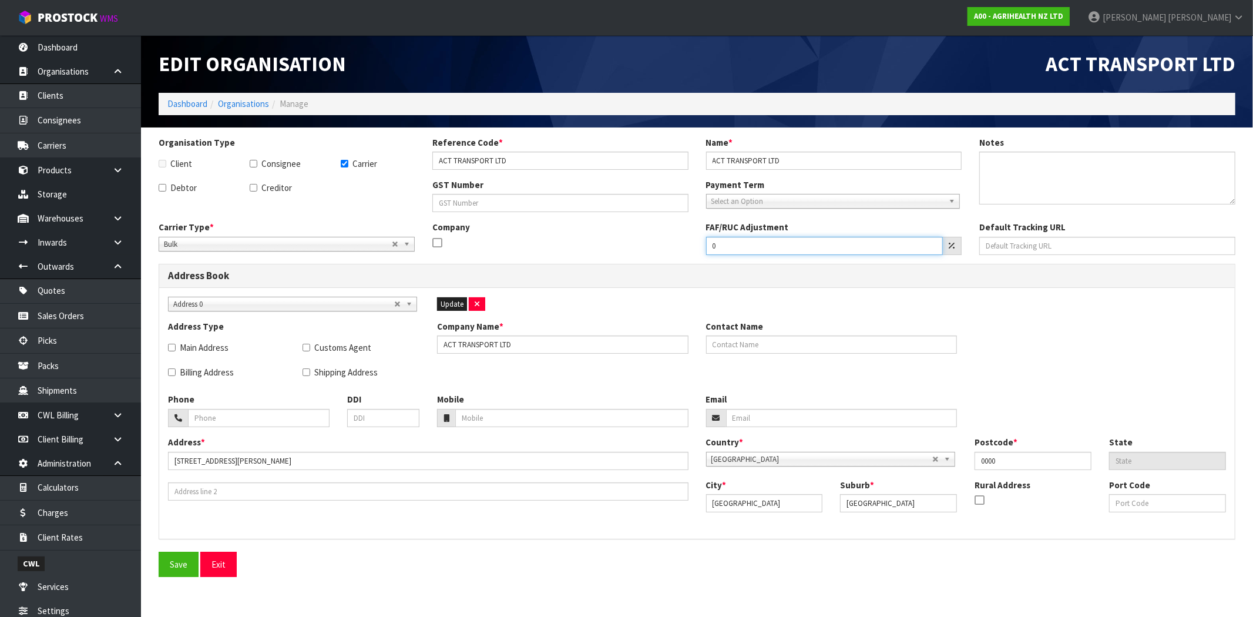
click at [609, 243] on div "Carrier Type * Company Bulk Courier Bulk Company FAF/RUC Adjustment 0 Default T…" at bounding box center [697, 242] width 1095 height 43
click at [219, 562] on button "Exit" at bounding box center [218, 564] width 36 height 25
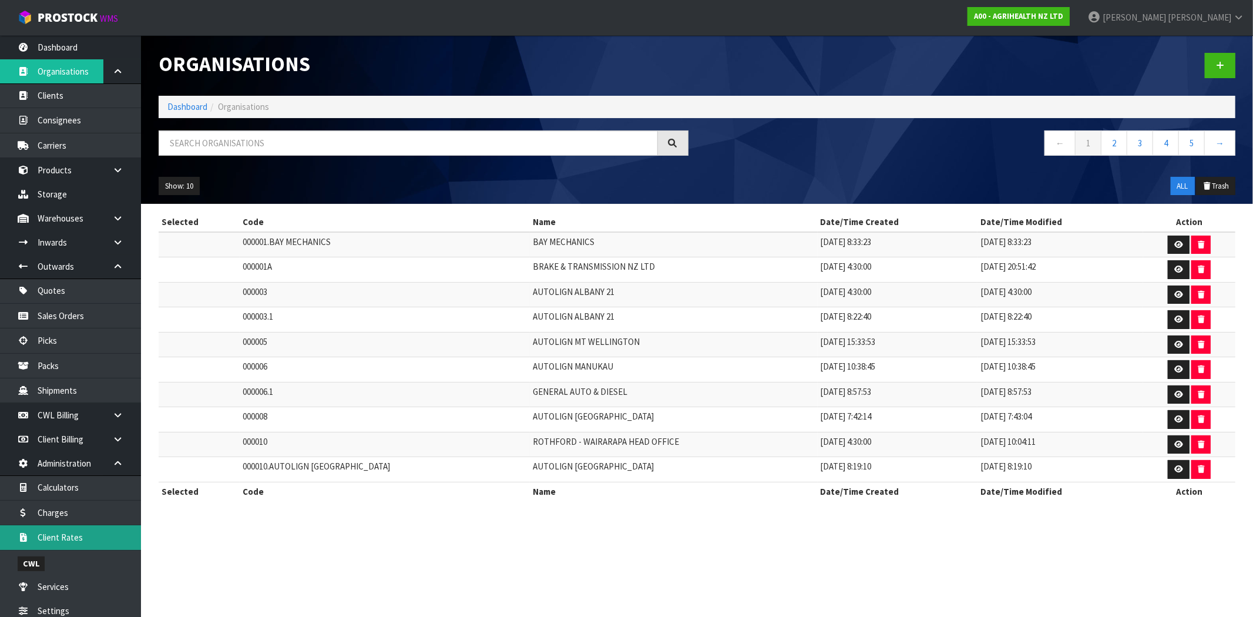
click at [82, 537] on link "Client Rates" at bounding box center [70, 537] width 141 height 24
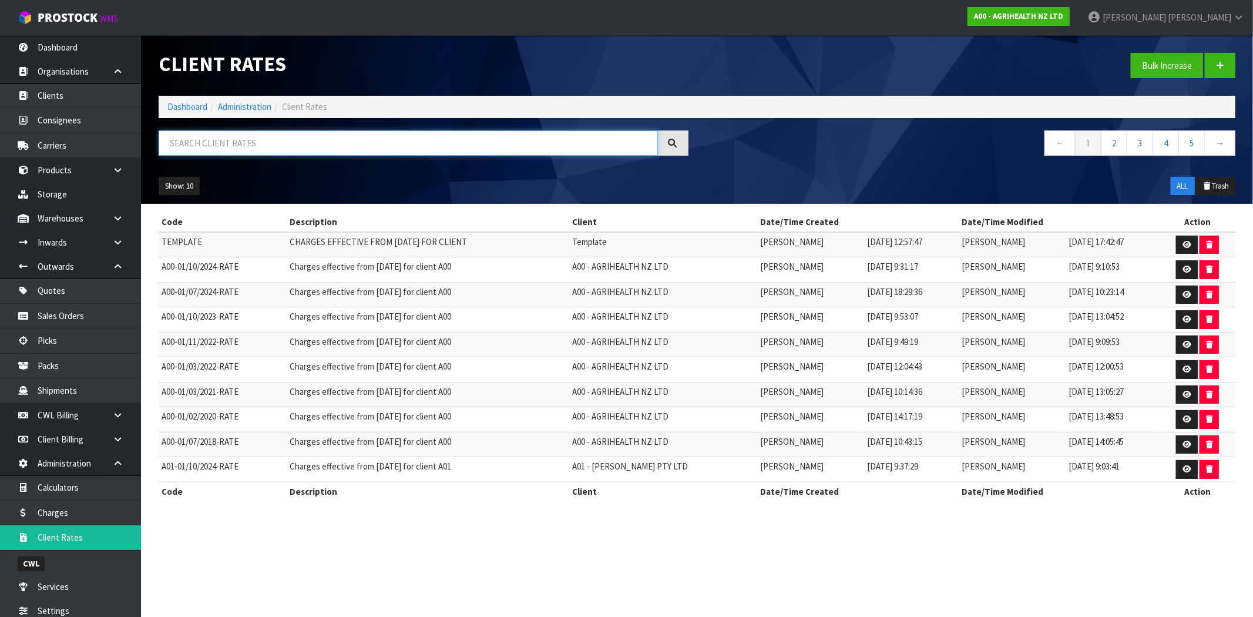
click at [213, 146] on input "text" at bounding box center [408, 142] width 499 height 25
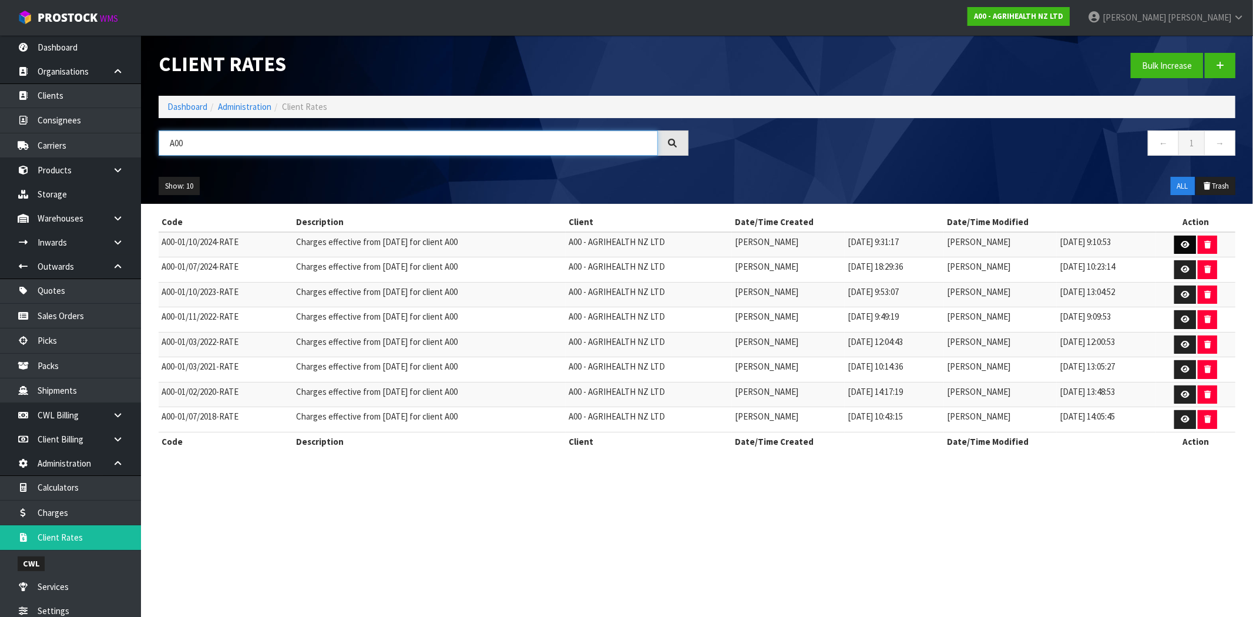
type input "A00"
click at [1187, 248] on icon at bounding box center [1185, 245] width 9 height 8
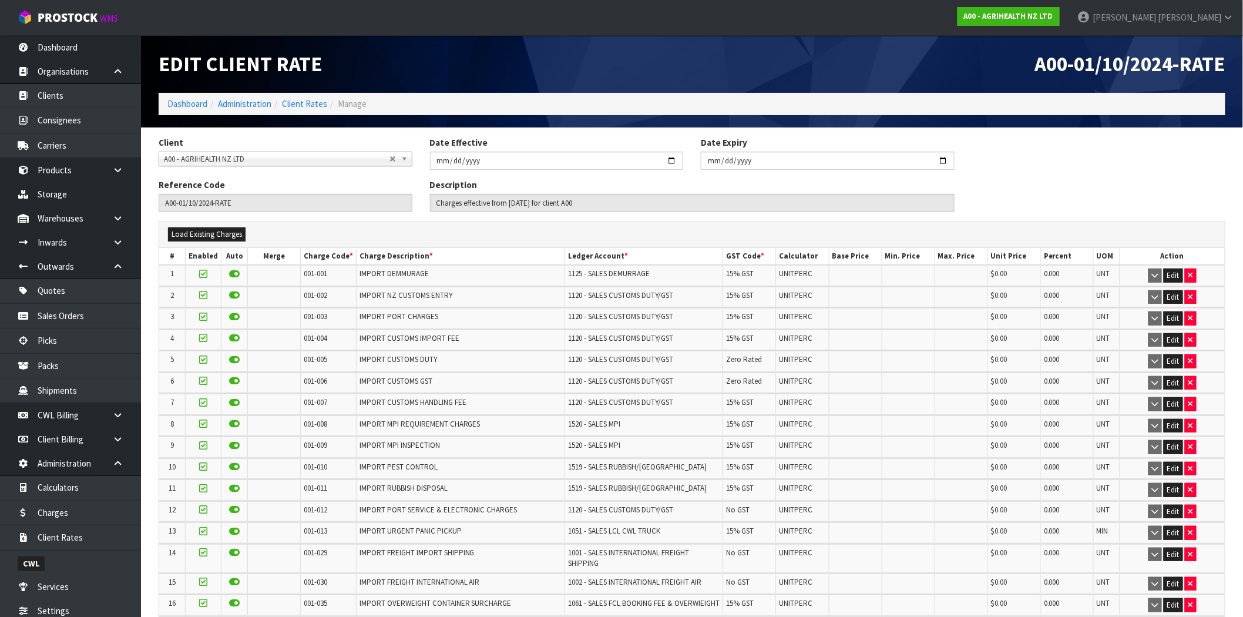
scroll to position [65, 0]
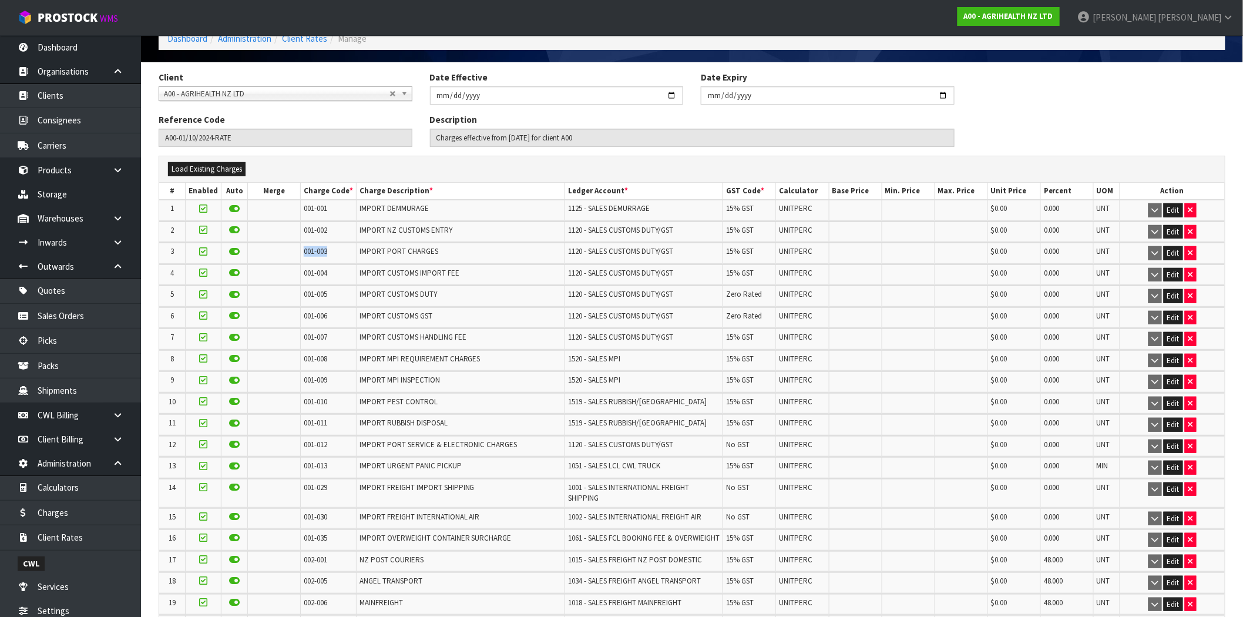
drag, startPoint x: 331, startPoint y: 253, endPoint x: 301, endPoint y: 253, distance: 30.6
click at [301, 253] on td "001-003" at bounding box center [328, 253] width 56 height 21
drag, startPoint x: 440, startPoint y: 253, endPoint x: 357, endPoint y: 253, distance: 82.3
click at [357, 253] on td "IMPORT PORT CHARGES" at bounding box center [460, 253] width 209 height 21
click at [385, 222] on td "IMPORT NZ CUSTOMS ENTRY" at bounding box center [460, 232] width 209 height 21
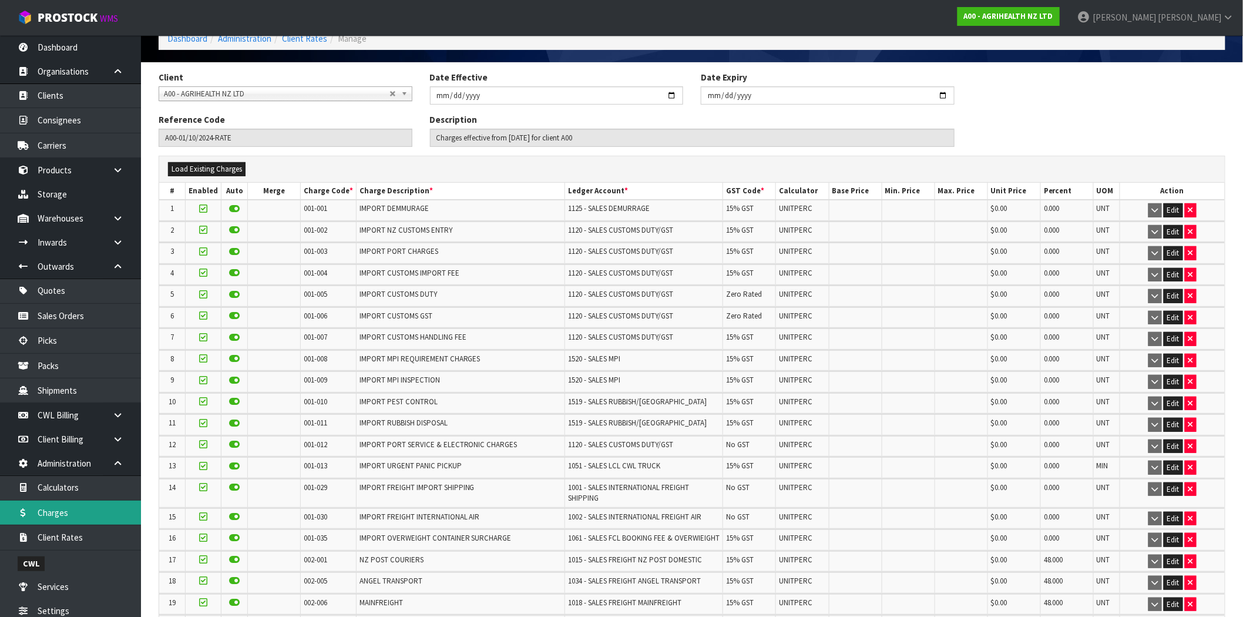
click at [63, 518] on link "Charges" at bounding box center [70, 513] width 141 height 24
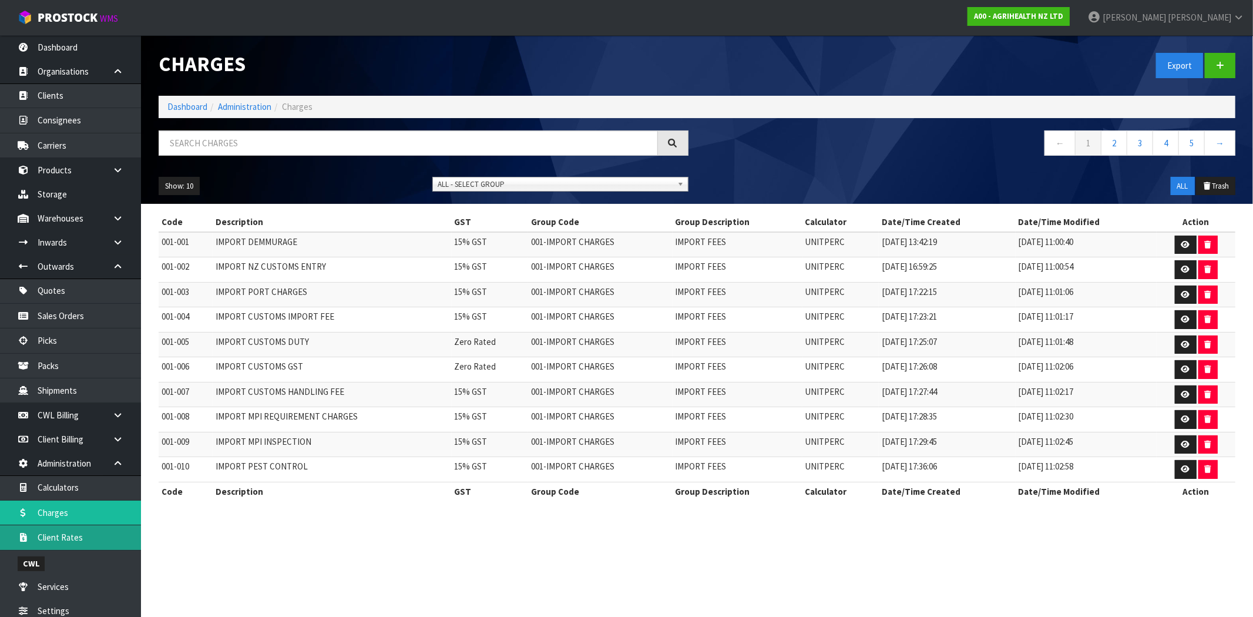
click at [72, 541] on link "Client Rates" at bounding box center [70, 537] width 141 height 24
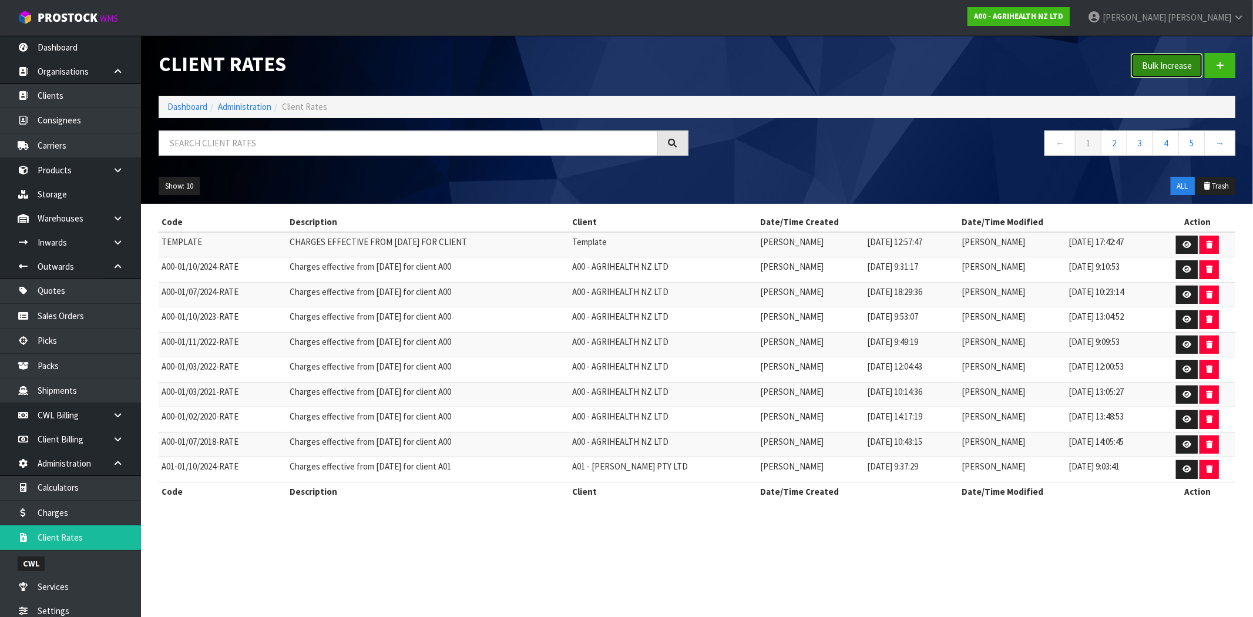
click at [1154, 66] on button "Bulk Increase" at bounding box center [1167, 65] width 72 height 25
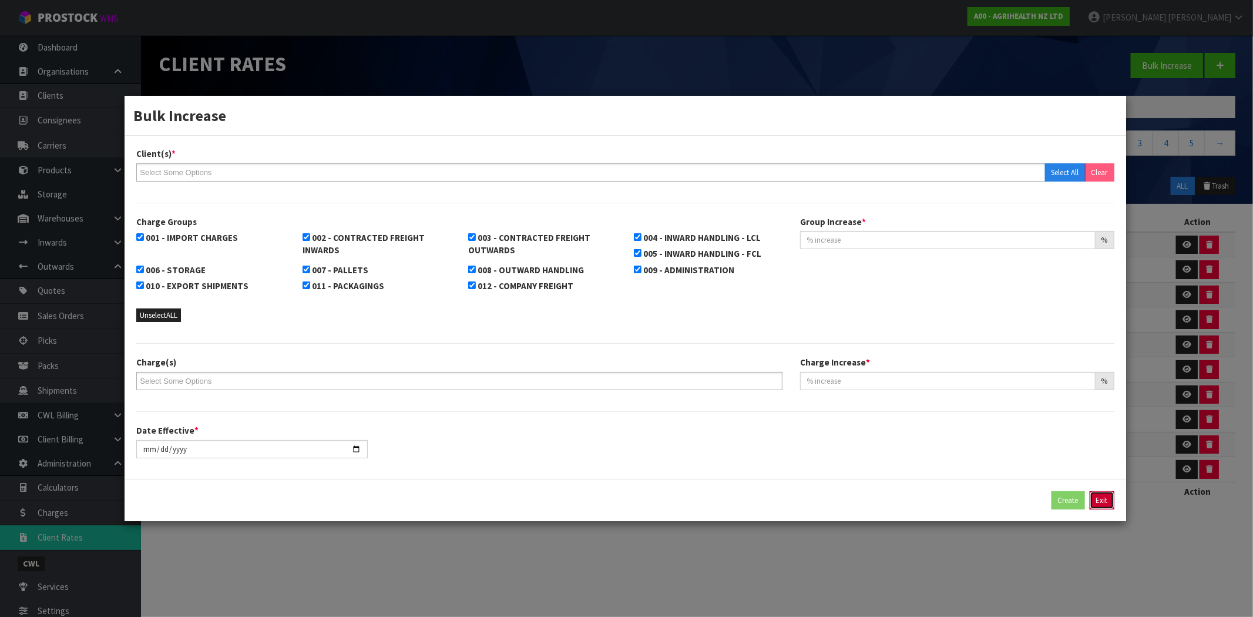
click at [1100, 498] on button "Exit" at bounding box center [1102, 500] width 25 height 19
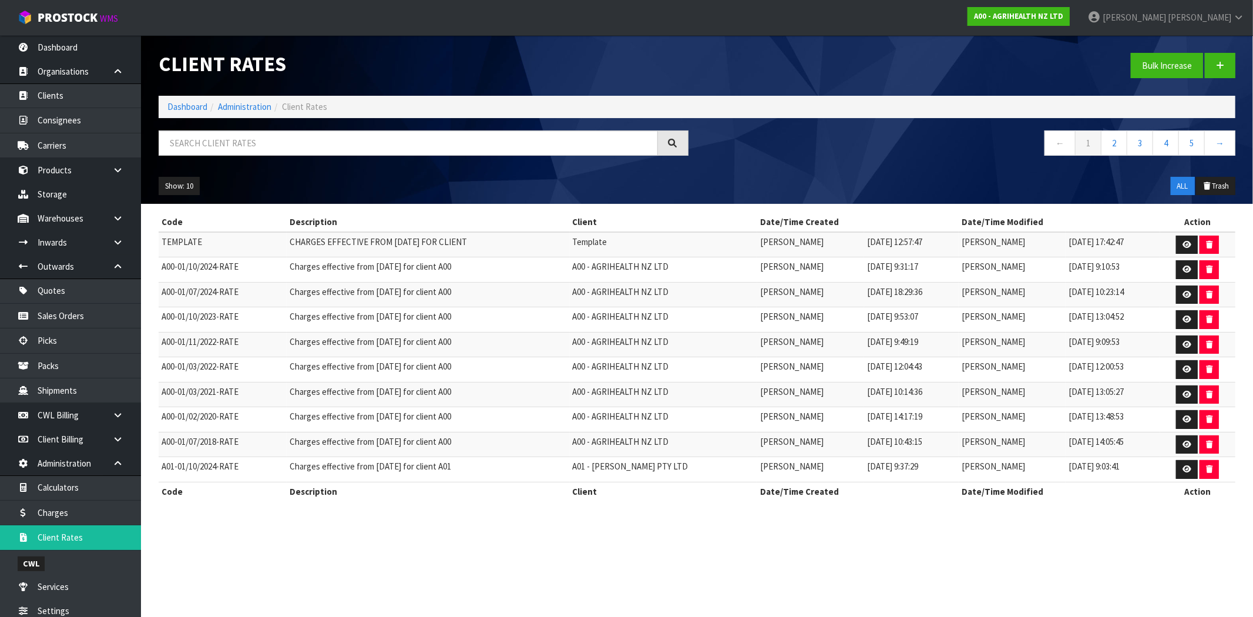
drag, startPoint x: 496, startPoint y: 243, endPoint x: 283, endPoint y: 243, distance: 213.3
click at [283, 243] on tr "TEMPLATE CHARGES EFFECTIVE FROM [DATE] FOR CLIENT Template [PERSON_NAME] [DATE]…" at bounding box center [697, 244] width 1077 height 25
click at [380, 266] on td "Charges effective from [DATE] for client A00" at bounding box center [428, 269] width 283 height 25
drag, startPoint x: 467, startPoint y: 265, endPoint x: 268, endPoint y: 261, distance: 198.6
click at [268, 261] on tr "A00-01/10/2024-RATE Charges effective from [DATE] for client A00 A00 - AGRIHEAL…" at bounding box center [697, 269] width 1077 height 25
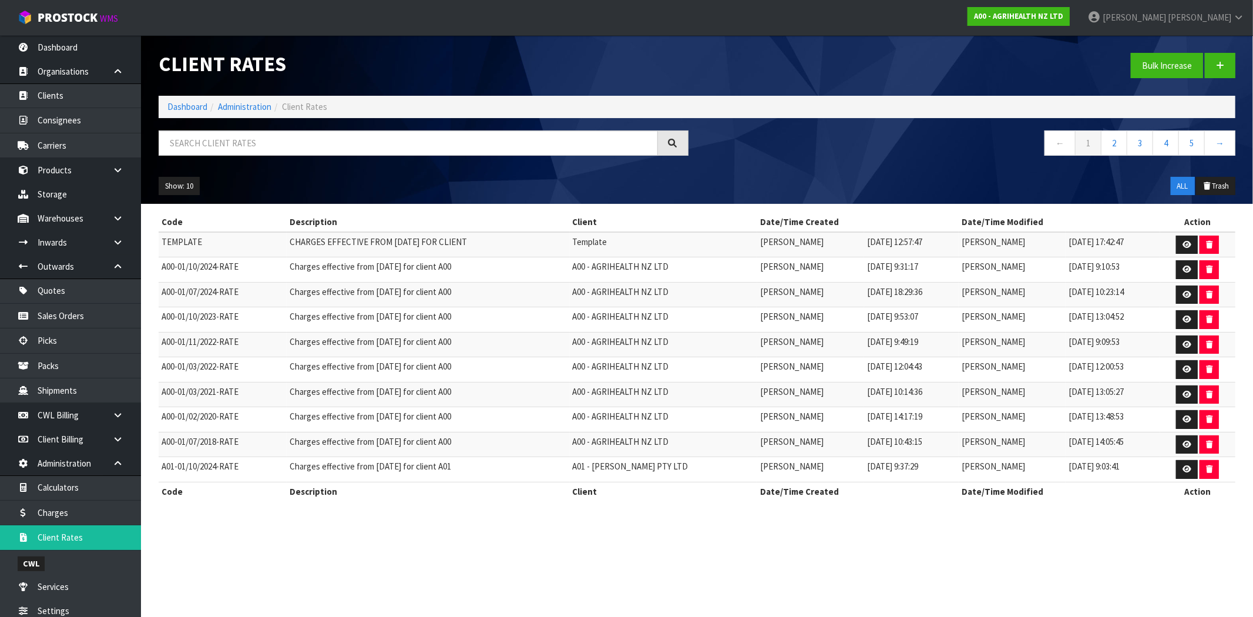
click at [394, 279] on td "Charges effective from [DATE] for client A00" at bounding box center [428, 269] width 283 height 25
